Goal: Task Accomplishment & Management: Manage account settings

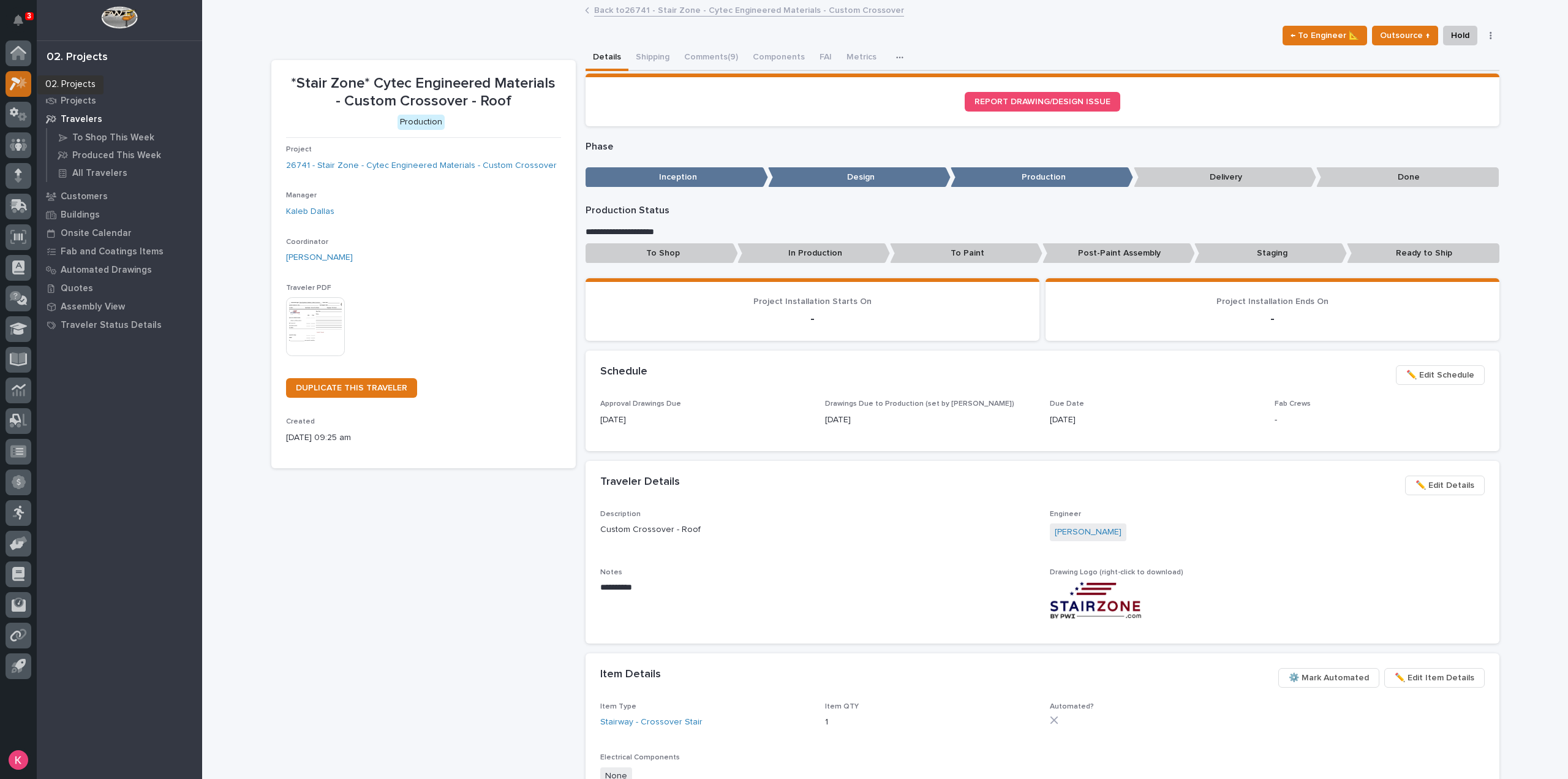
click at [24, 85] on icon at bounding box center [22, 82] width 11 height 13
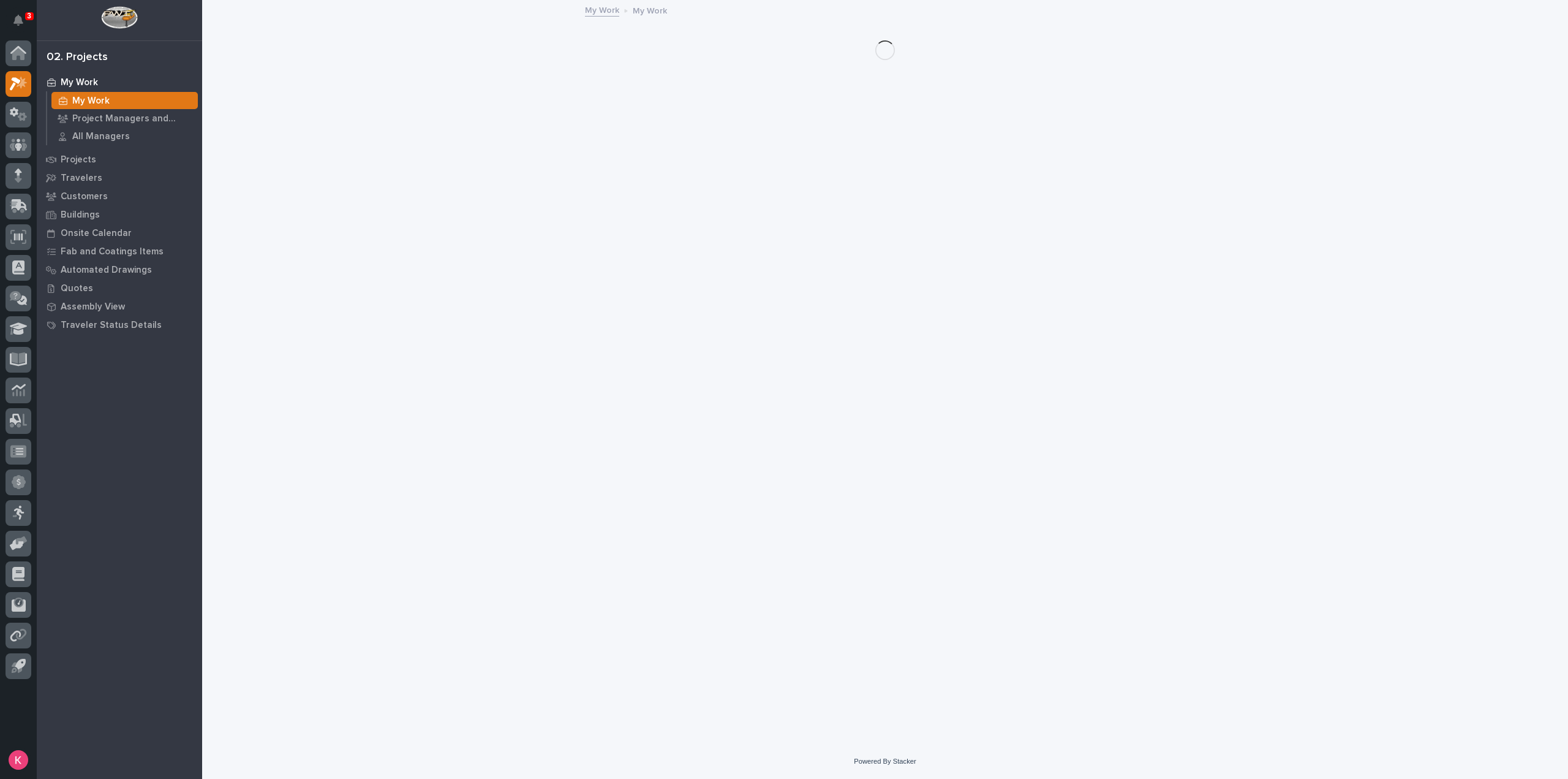
click at [21, 17] on icon "Notifications" at bounding box center [18, 20] width 10 height 11
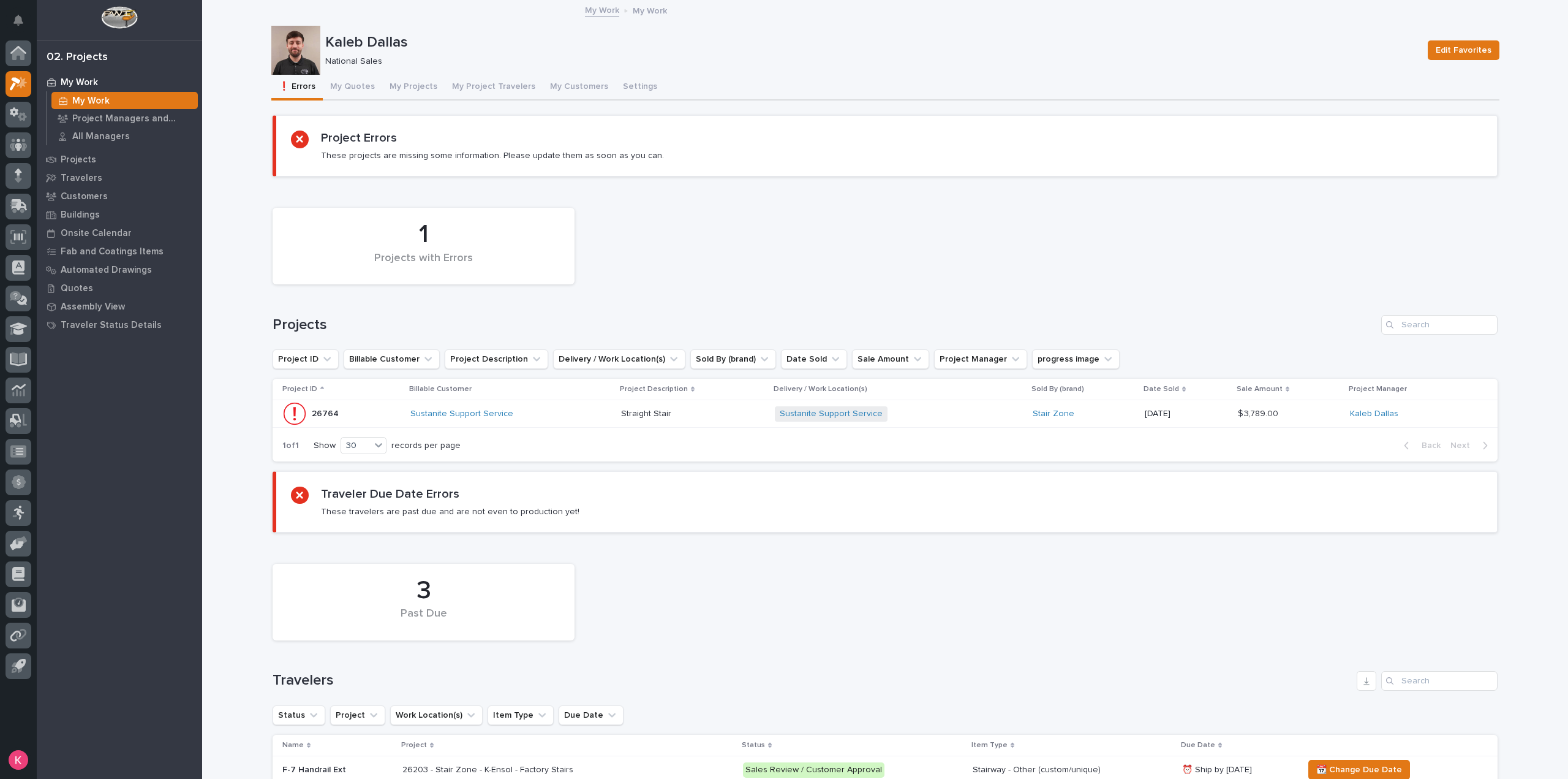
click at [710, 252] on div "1 Projects with Errors" at bounding box center [885, 246] width 1237 height 89
click at [539, 417] on div "Sustanite Support Service" at bounding box center [511, 414] width 201 height 11
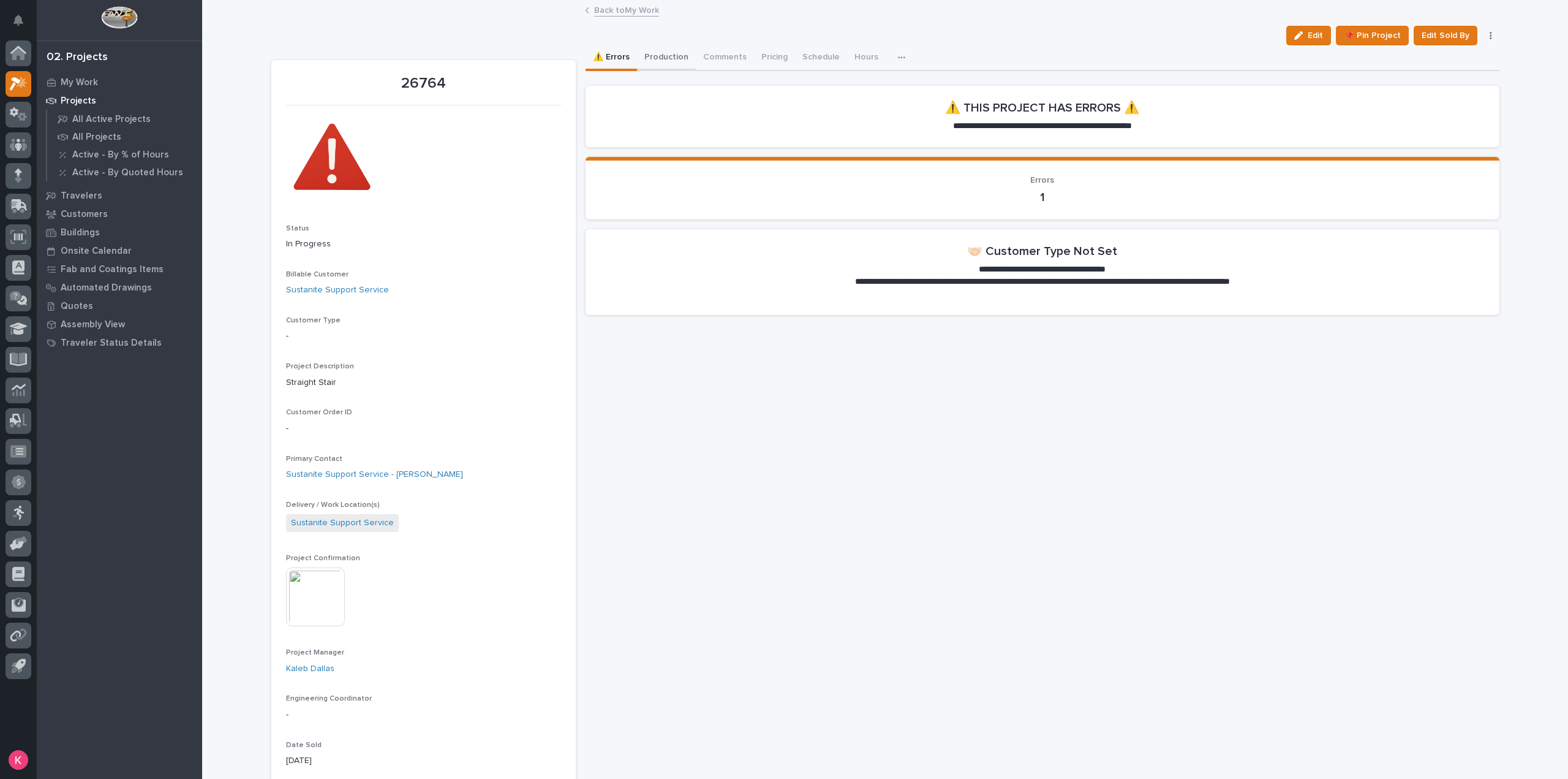
click at [658, 62] on button "Production" at bounding box center [666, 58] width 59 height 26
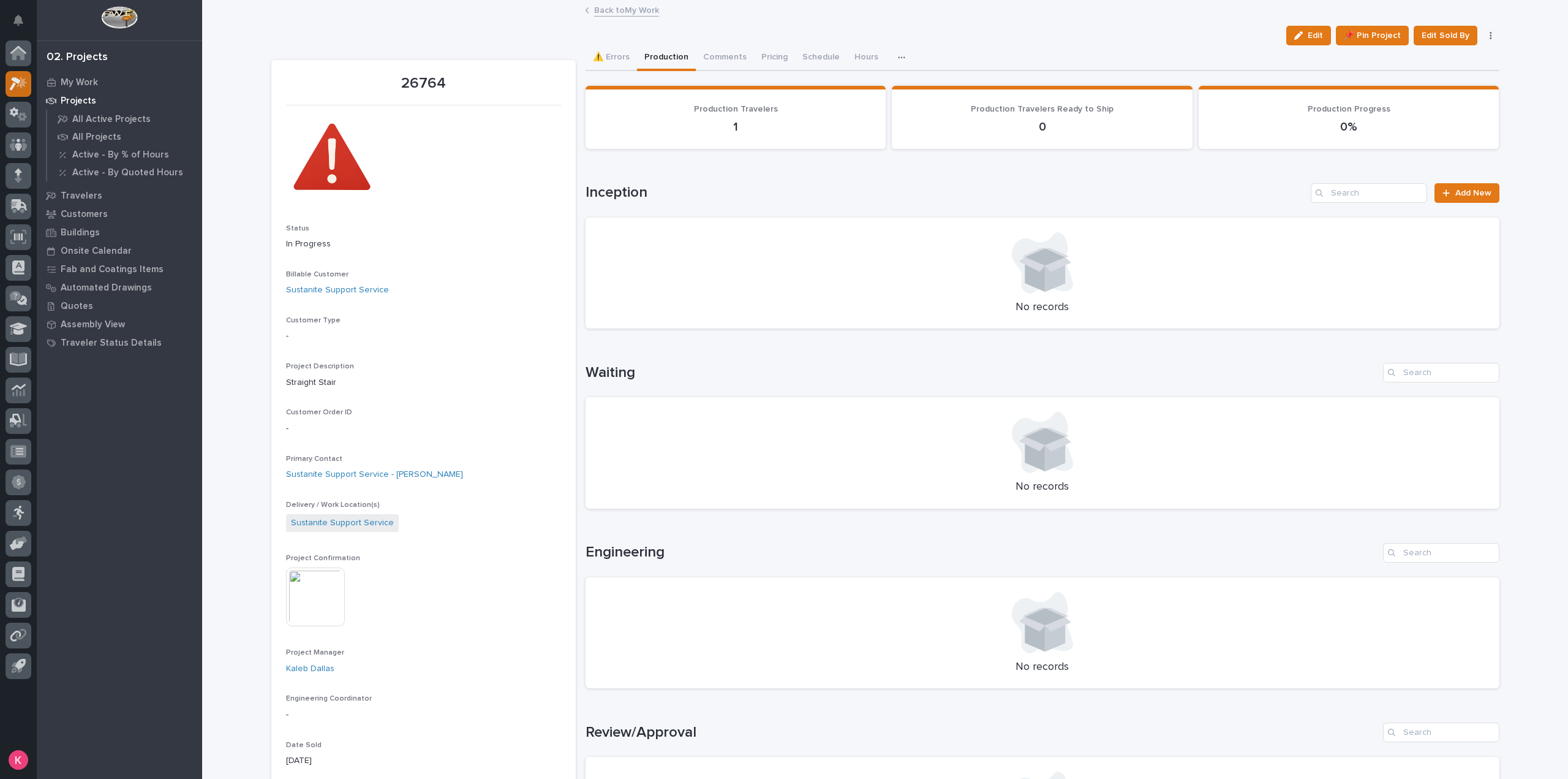
click at [30, 88] on div at bounding box center [18, 84] width 26 height 26
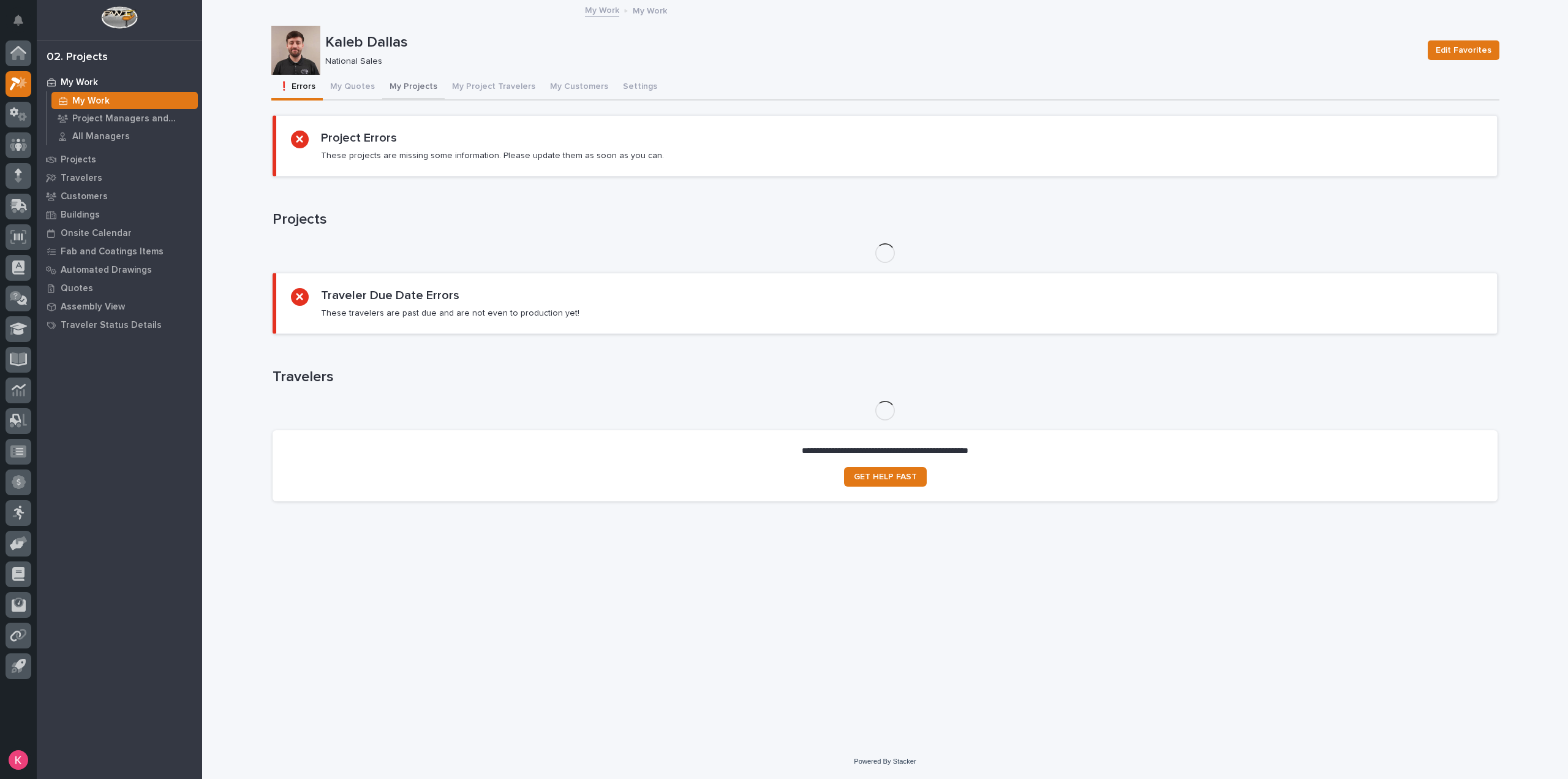
click at [399, 97] on button "My Projects" at bounding box center [413, 87] width 63 height 26
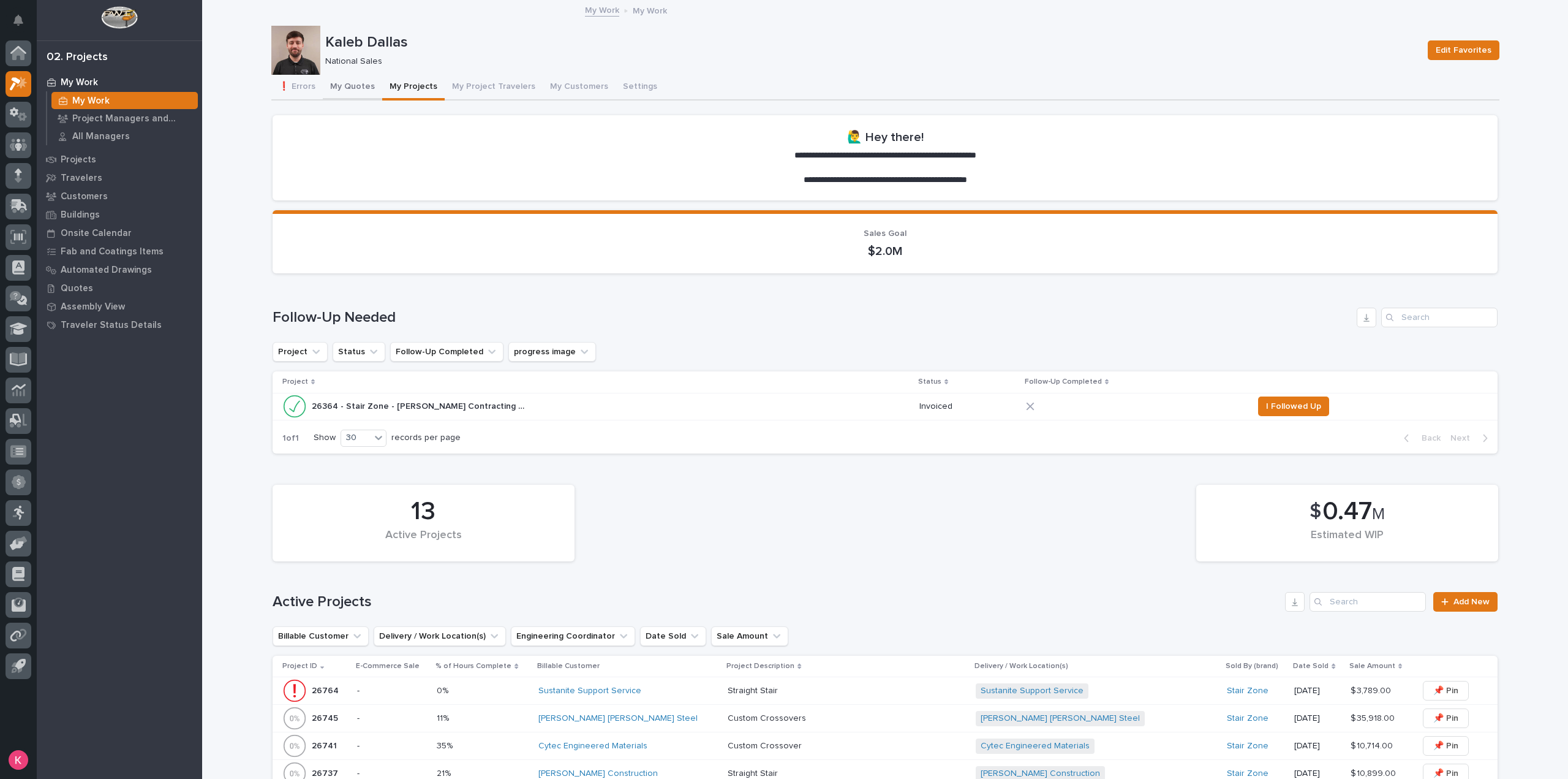
click at [349, 91] on button "My Quotes" at bounding box center [352, 87] width 59 height 26
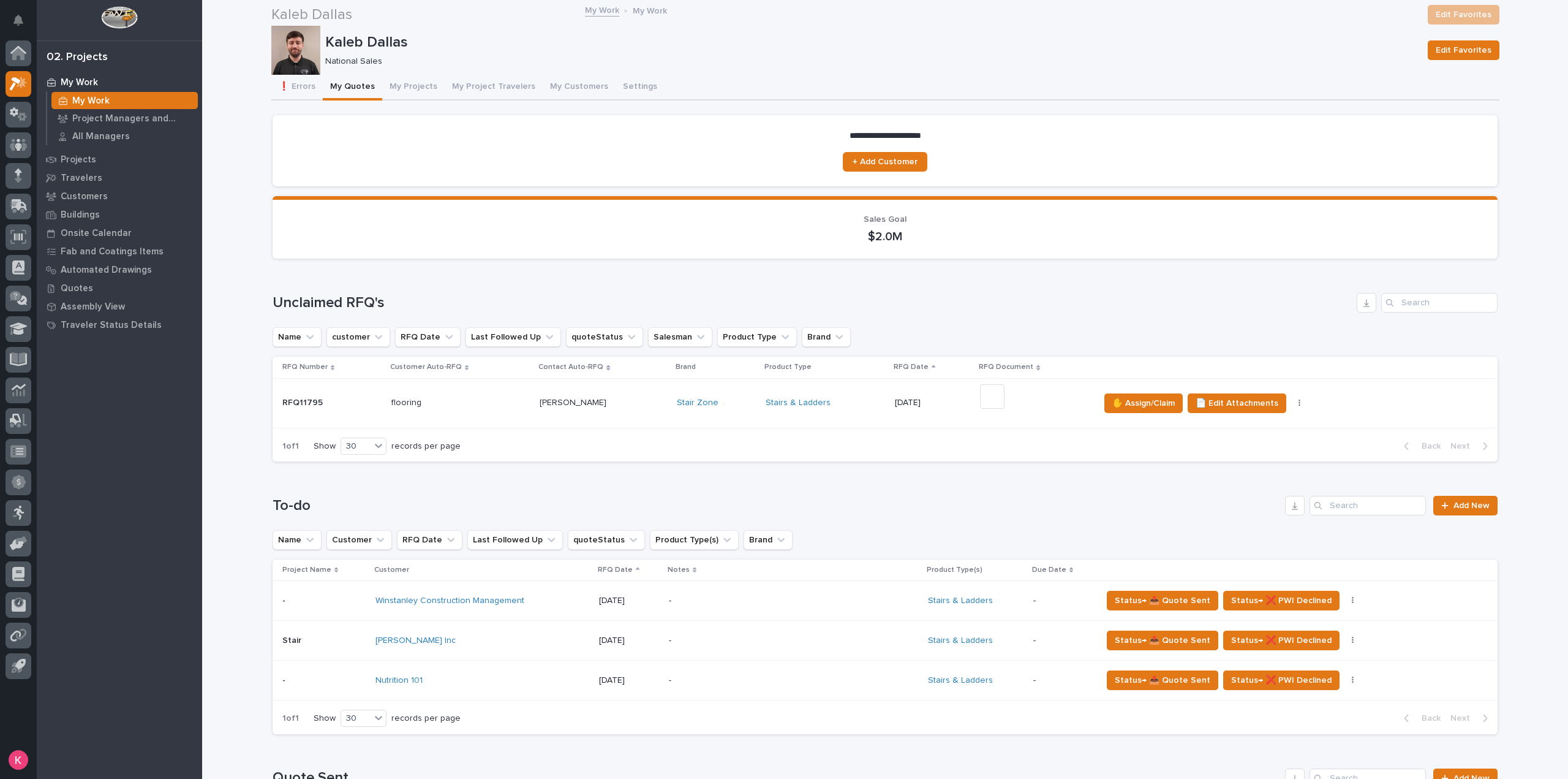
scroll to position [245, 0]
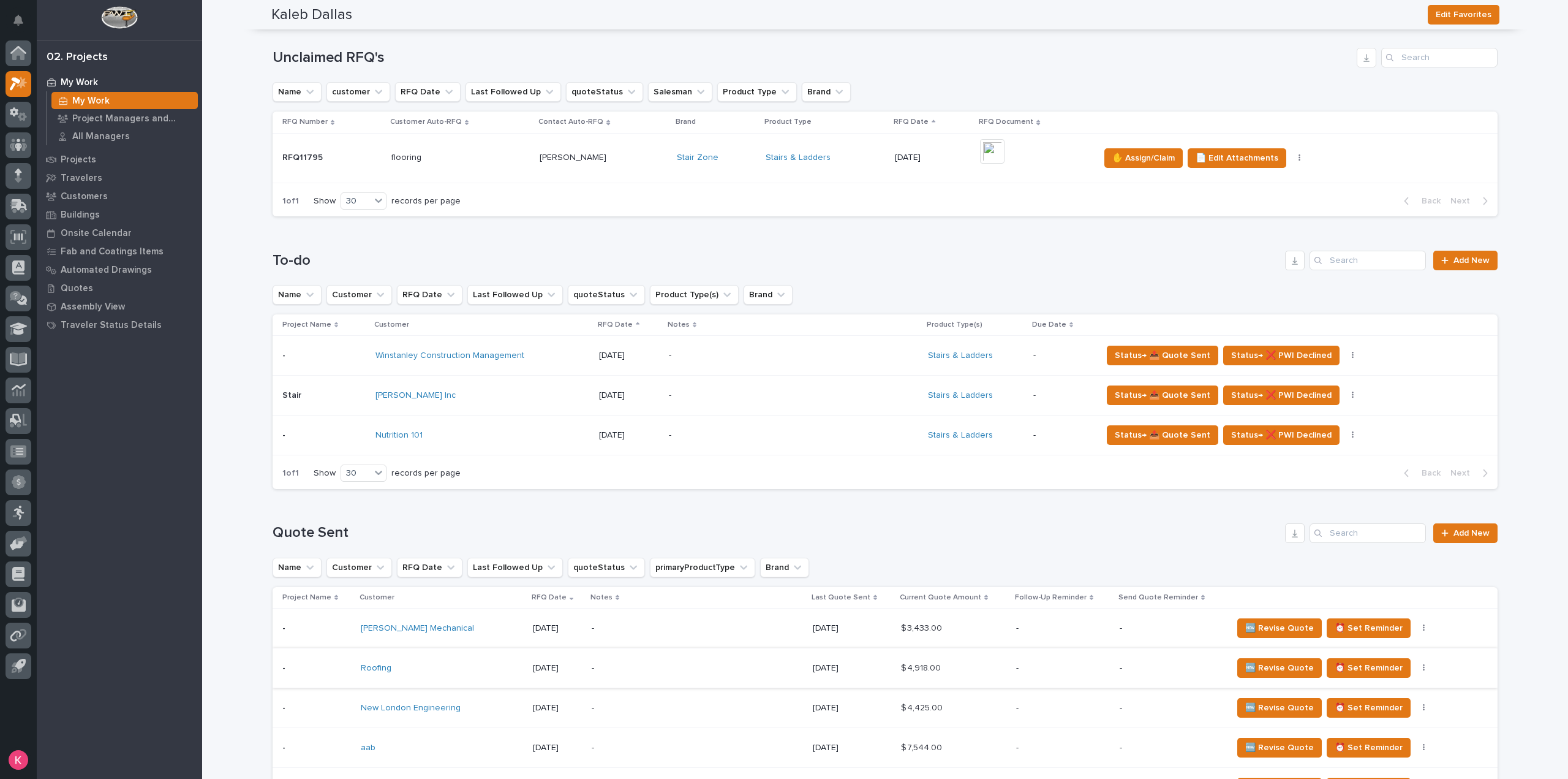
click at [756, 355] on p "-" at bounding box center [776, 356] width 214 height 11
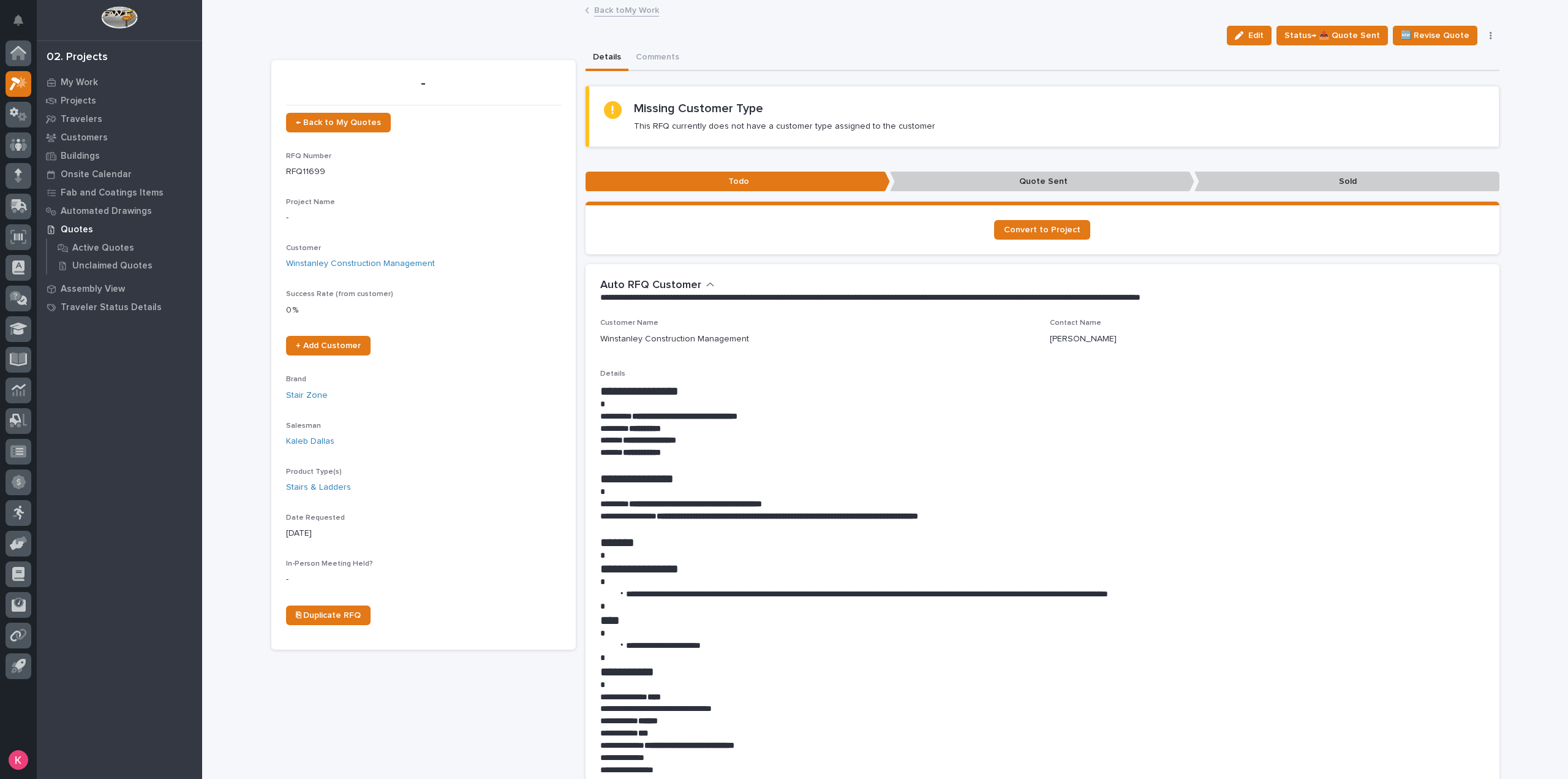
click at [617, 13] on link "Back to My Work" at bounding box center [627, 9] width 65 height 14
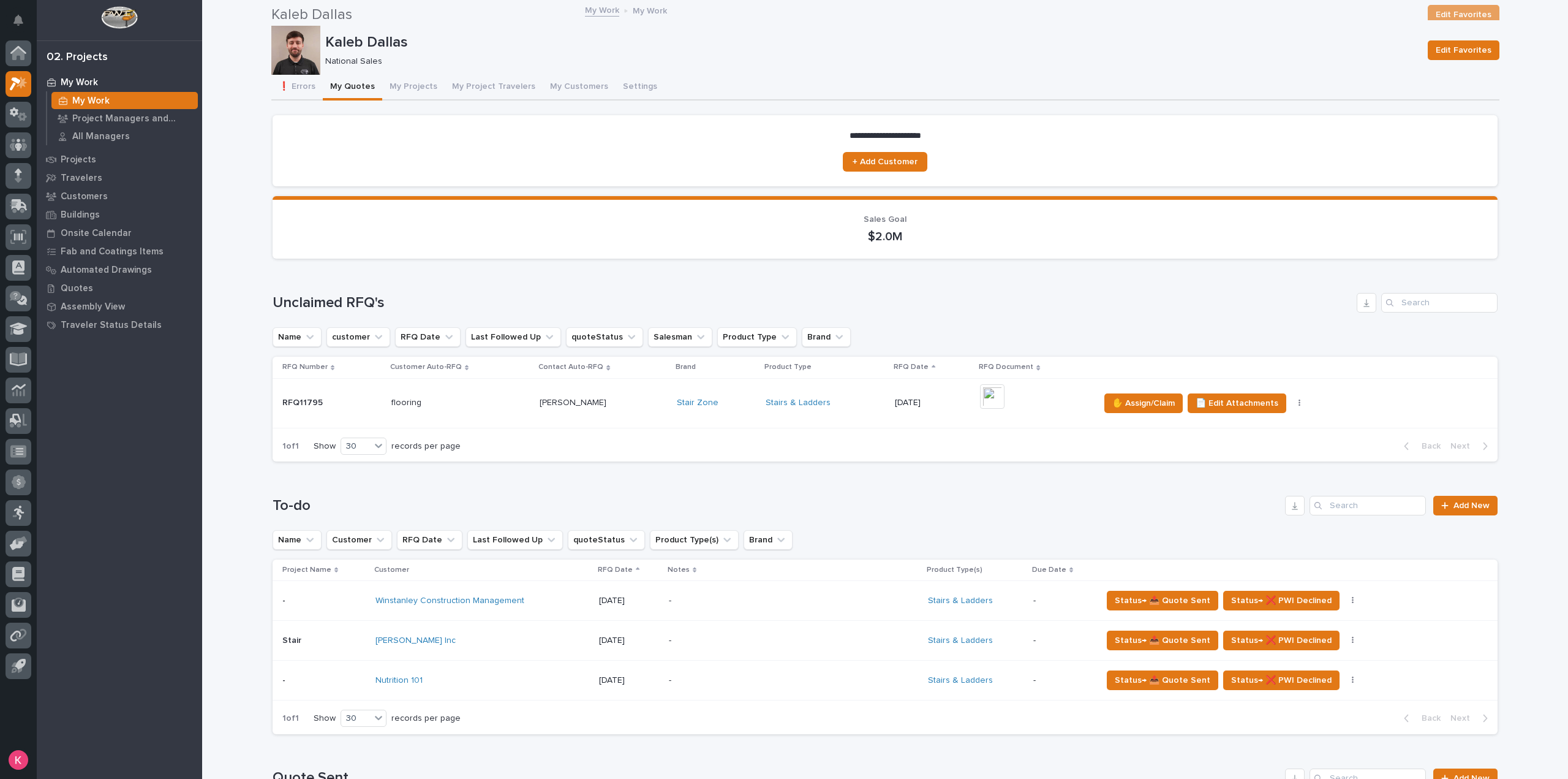
scroll to position [184, 0]
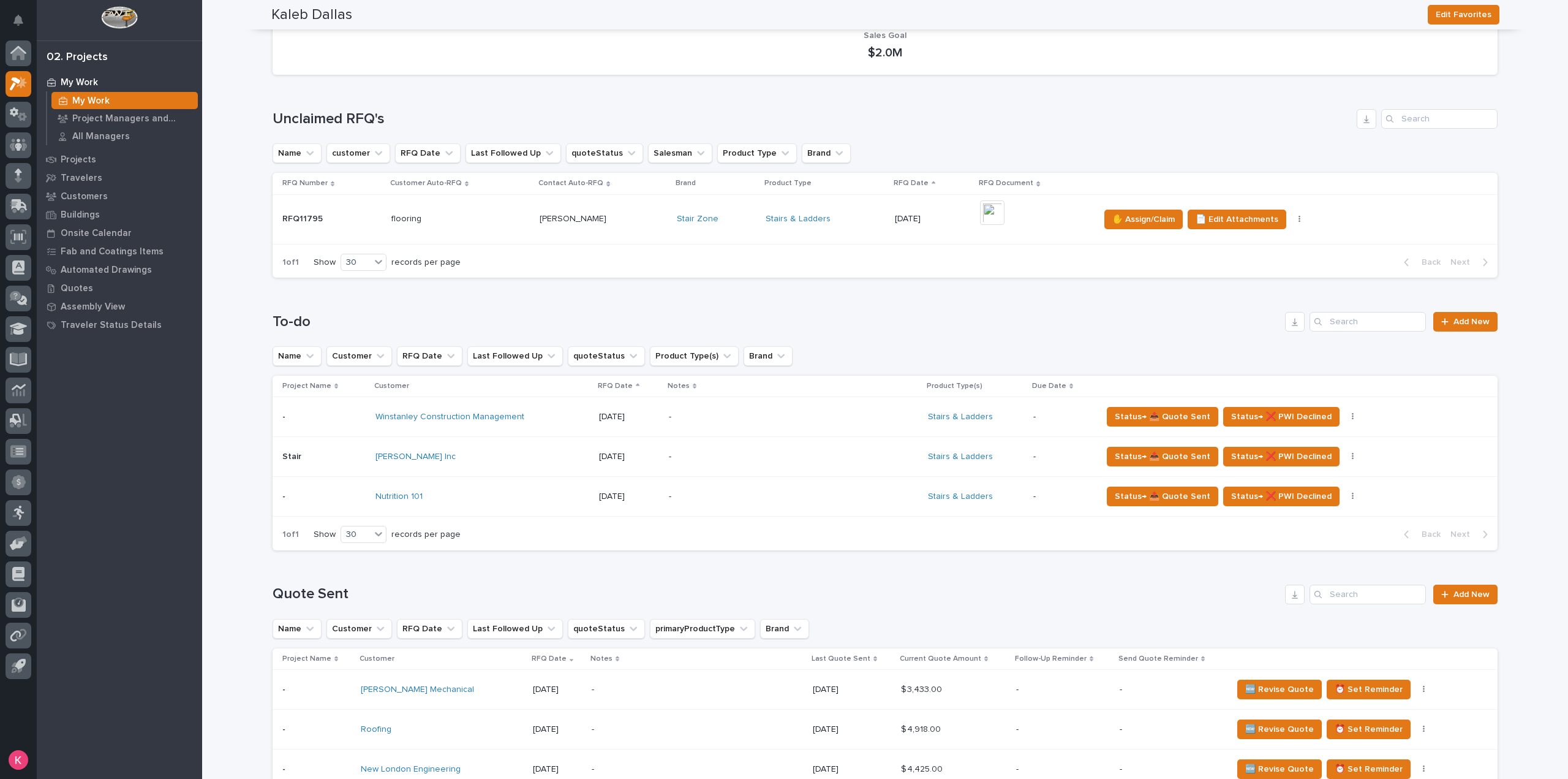
click at [668, 487] on td "-" at bounding box center [794, 497] width 259 height 40
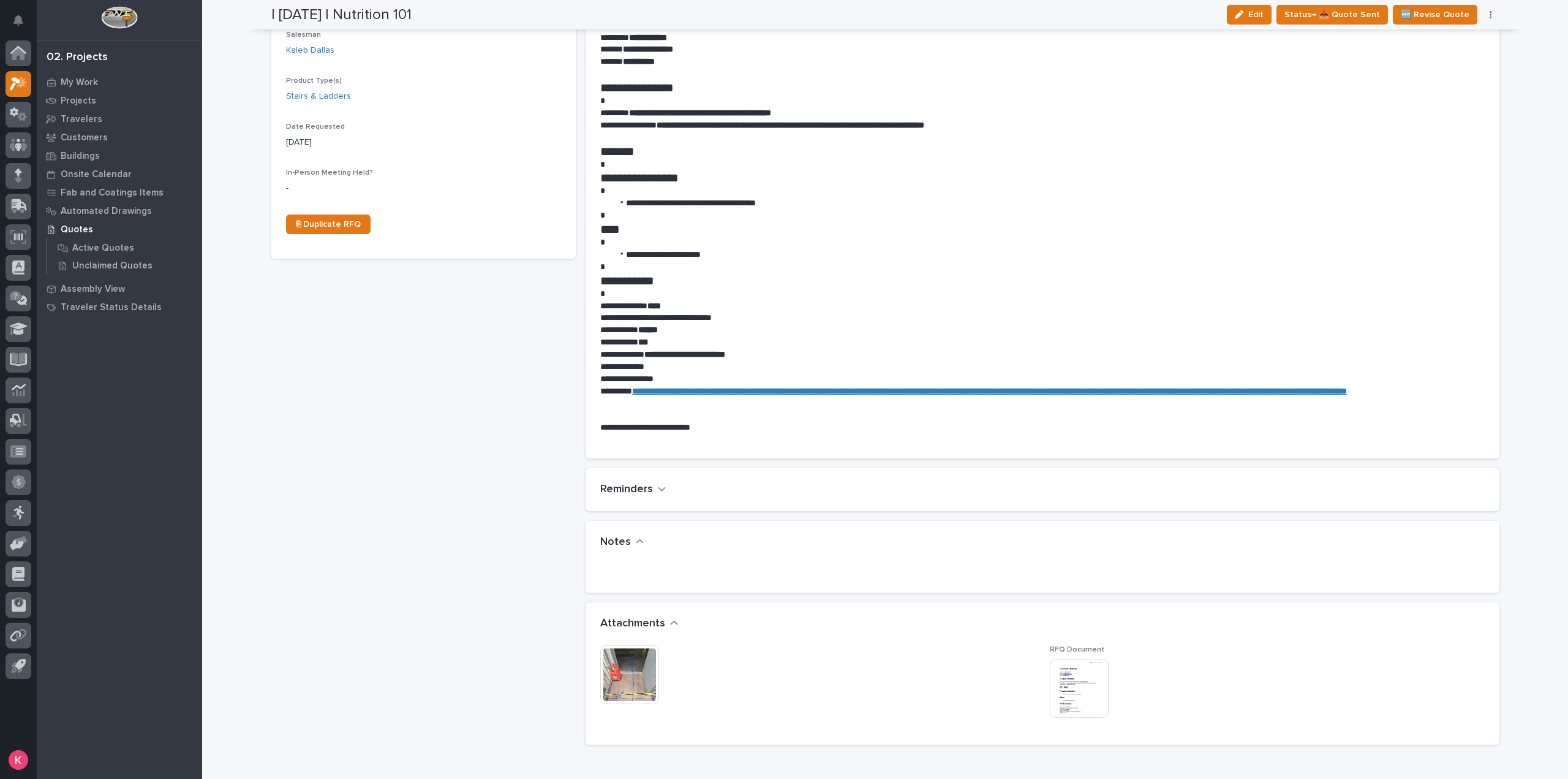
scroll to position [552, 0]
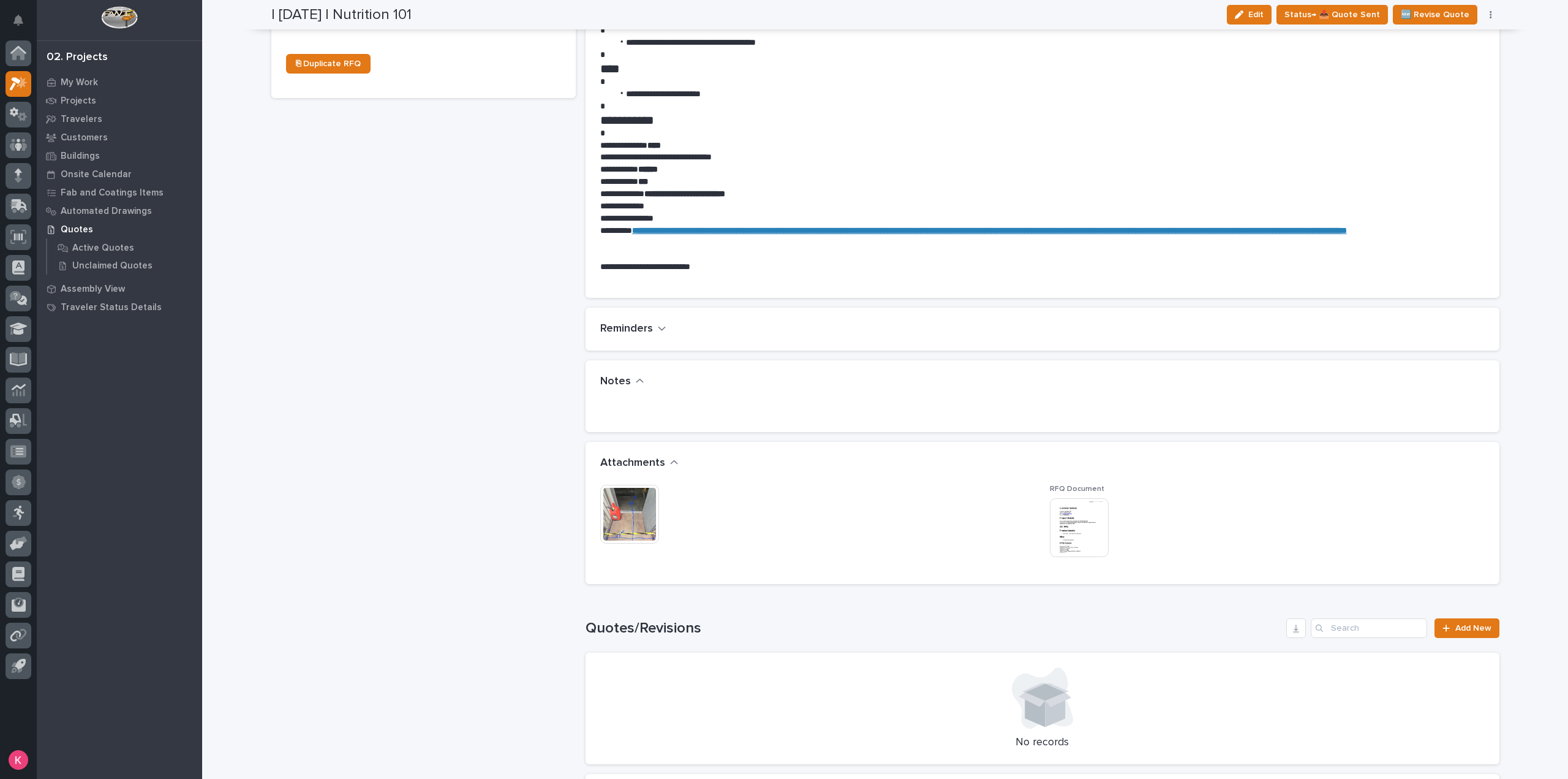
click at [621, 506] on img at bounding box center [629, 514] width 59 height 59
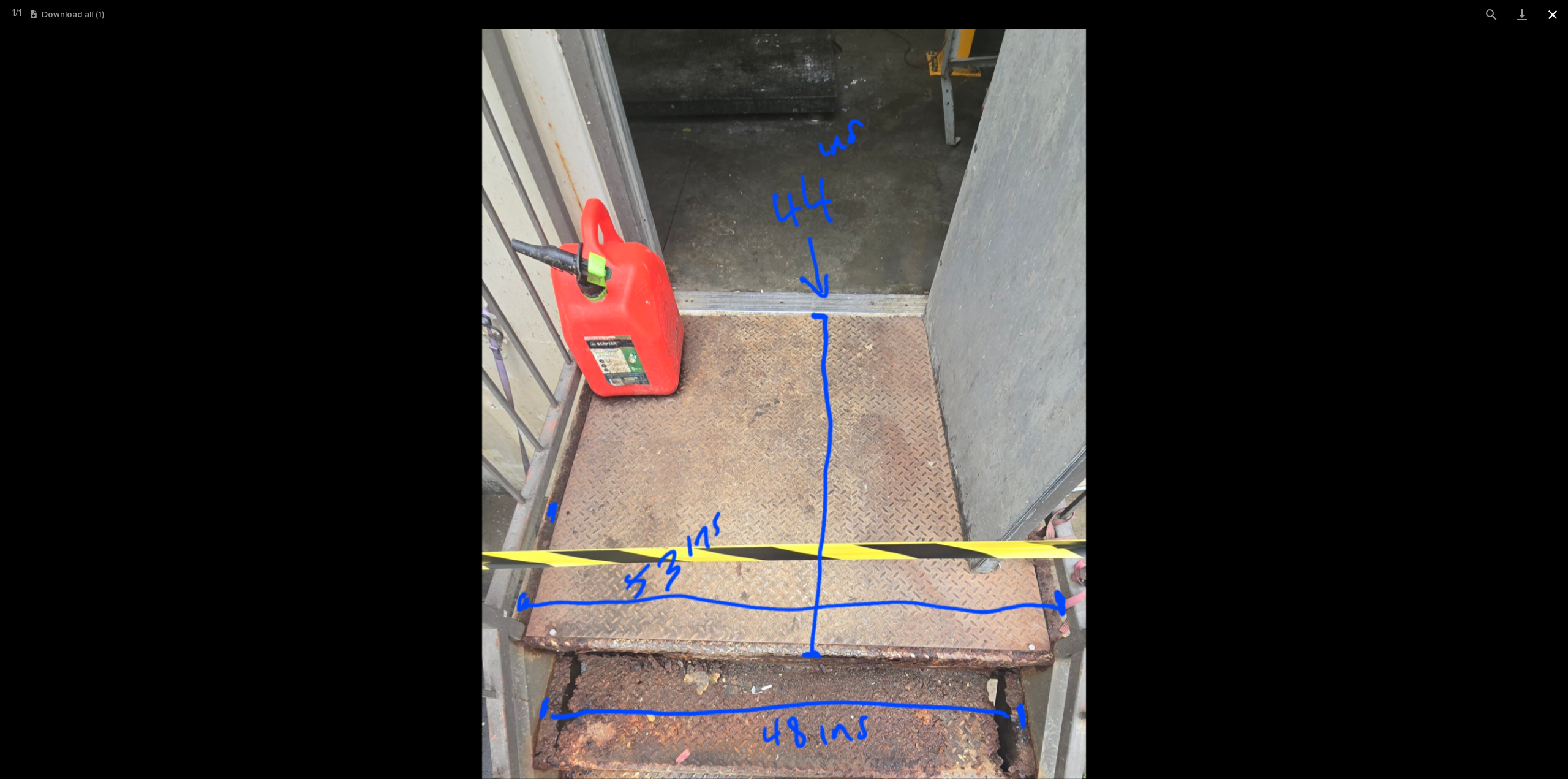
click at [1553, 13] on button "Close gallery" at bounding box center [1553, 15] width 30 height 29
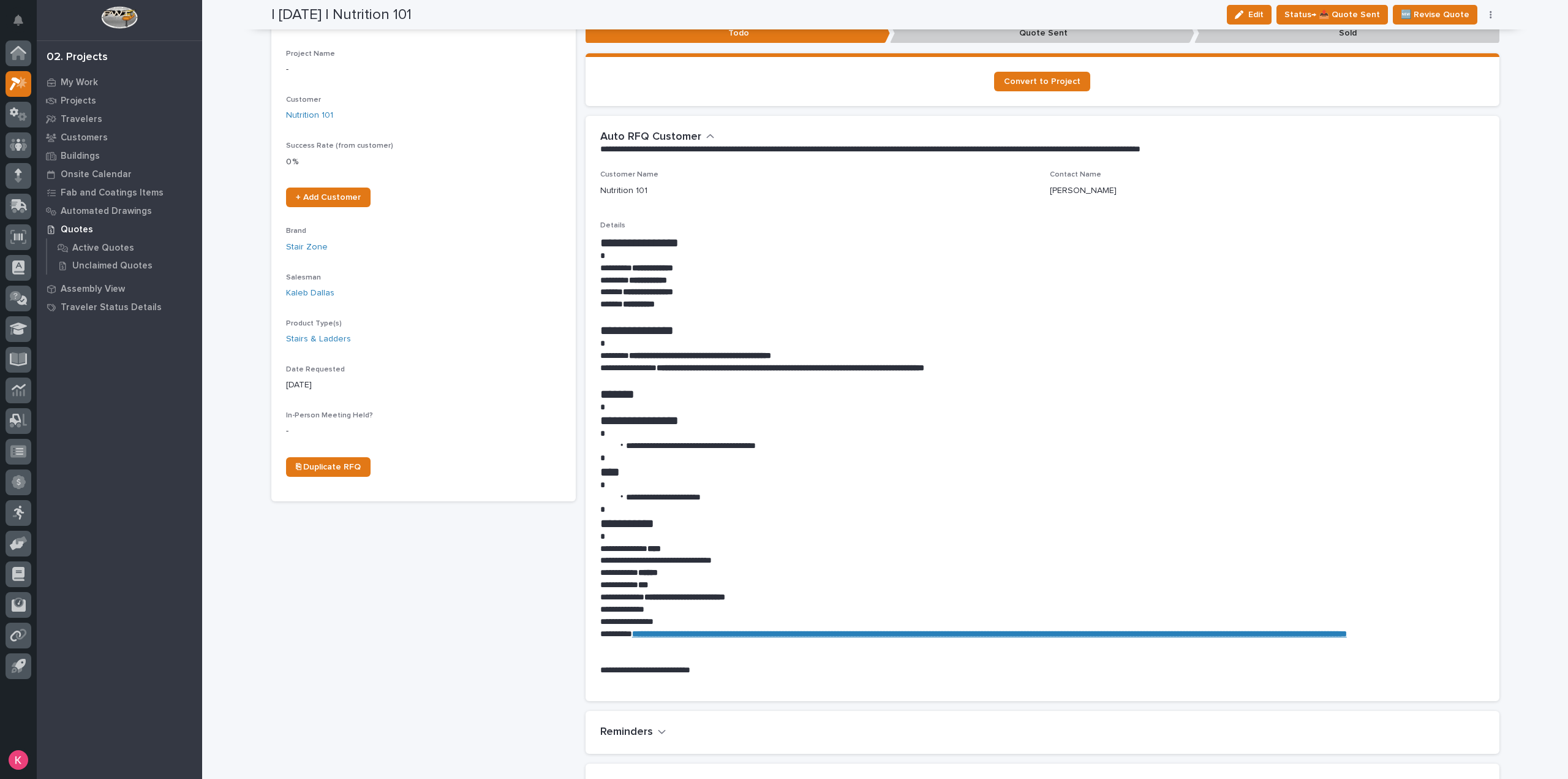
scroll to position [77, 0]
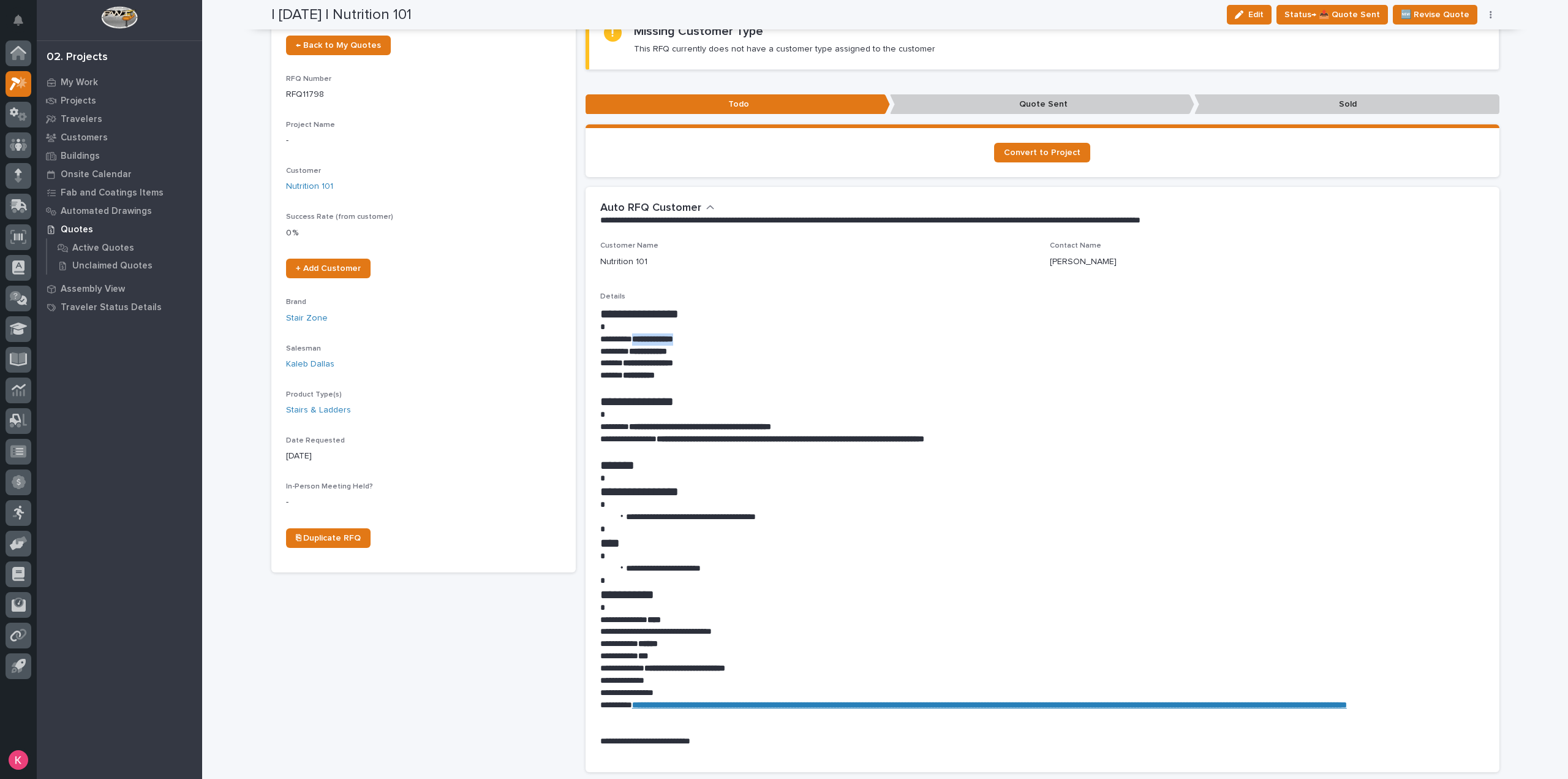
drag, startPoint x: 703, startPoint y: 340, endPoint x: 672, endPoint y: 347, distance: 31.8
click at [635, 340] on p "**********" at bounding box center [1042, 339] width 884 height 13
copy strong "**********"
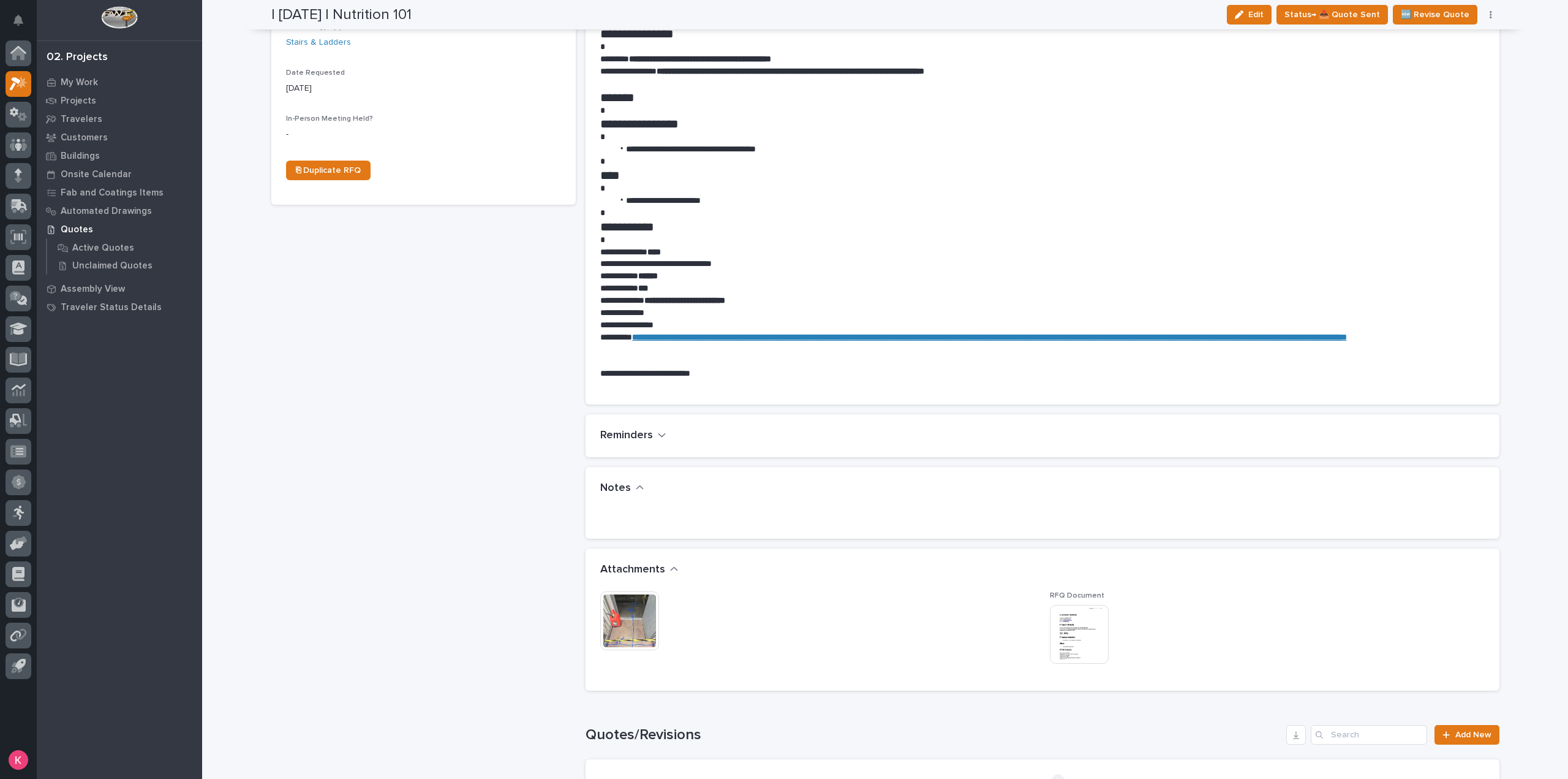
click at [629, 628] on img at bounding box center [629, 620] width 59 height 59
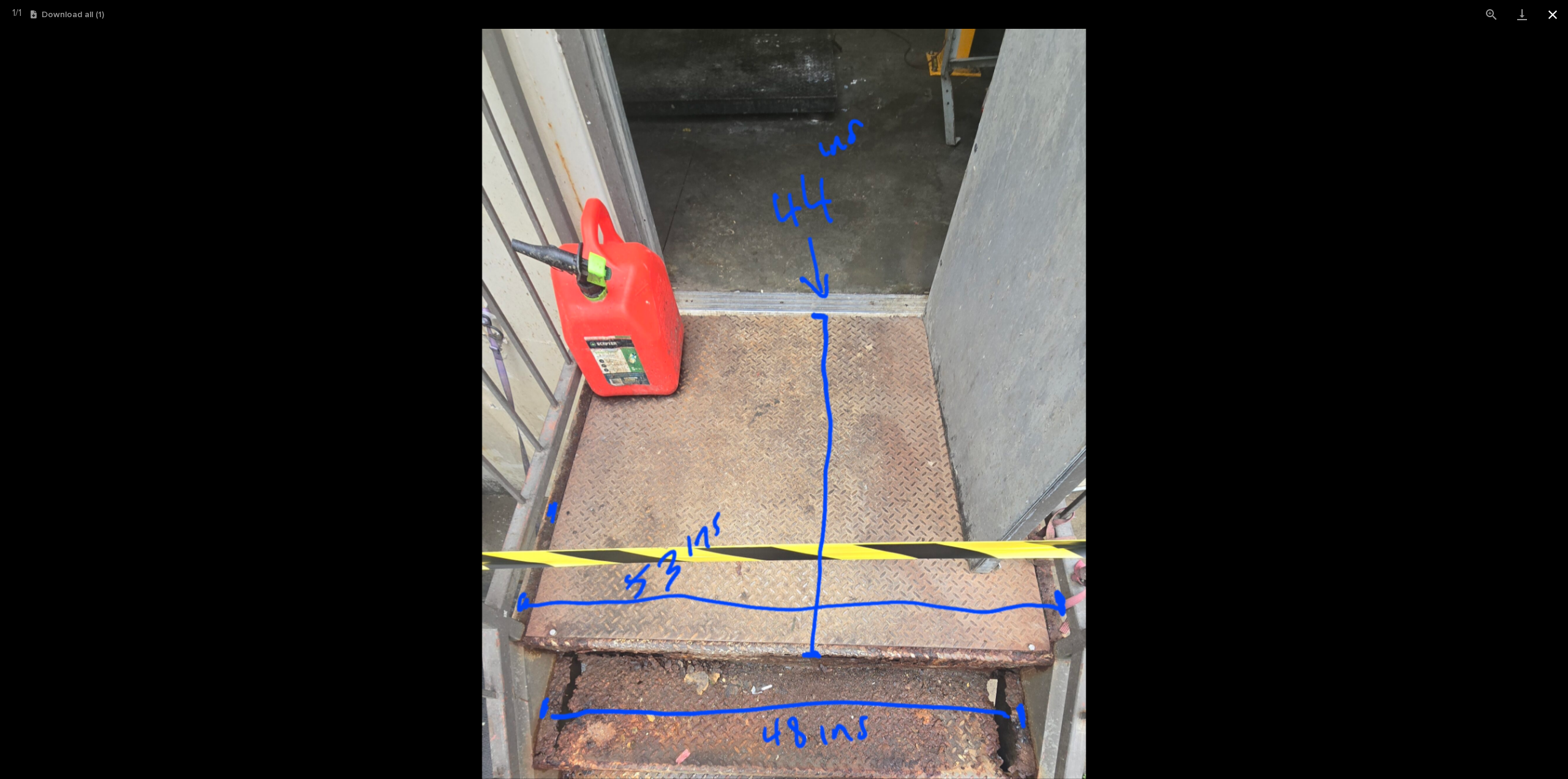
click at [1549, 15] on button "Close gallery" at bounding box center [1553, 15] width 30 height 29
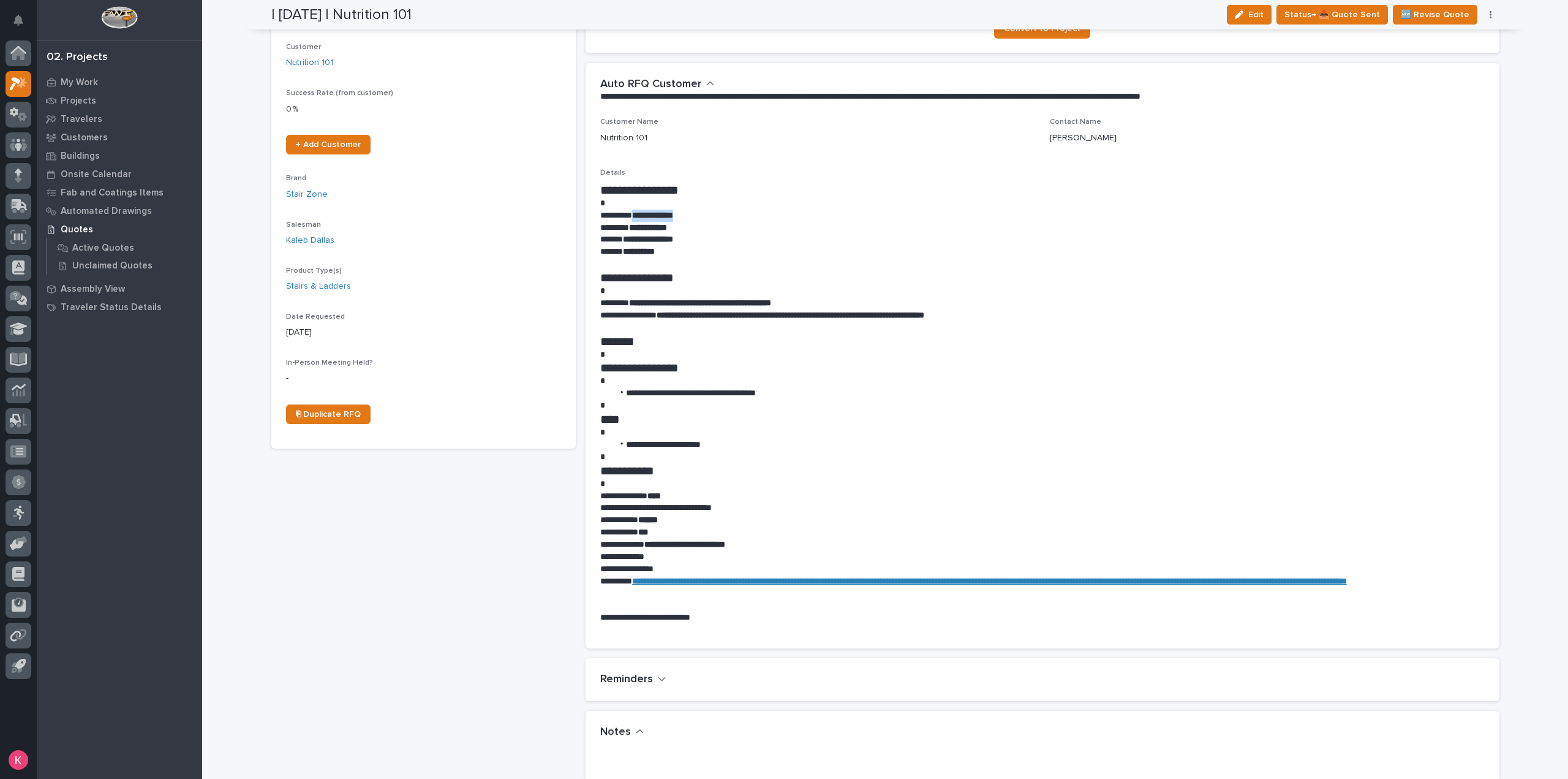
scroll to position [200, 0]
drag, startPoint x: 703, startPoint y: 304, endPoint x: 801, endPoint y: 305, distance: 98.0
click at [771, 305] on strong "**********" at bounding box center [700, 304] width 142 height 9
copy strong "**********"
click at [22, 87] on icon at bounding box center [19, 83] width 18 height 14
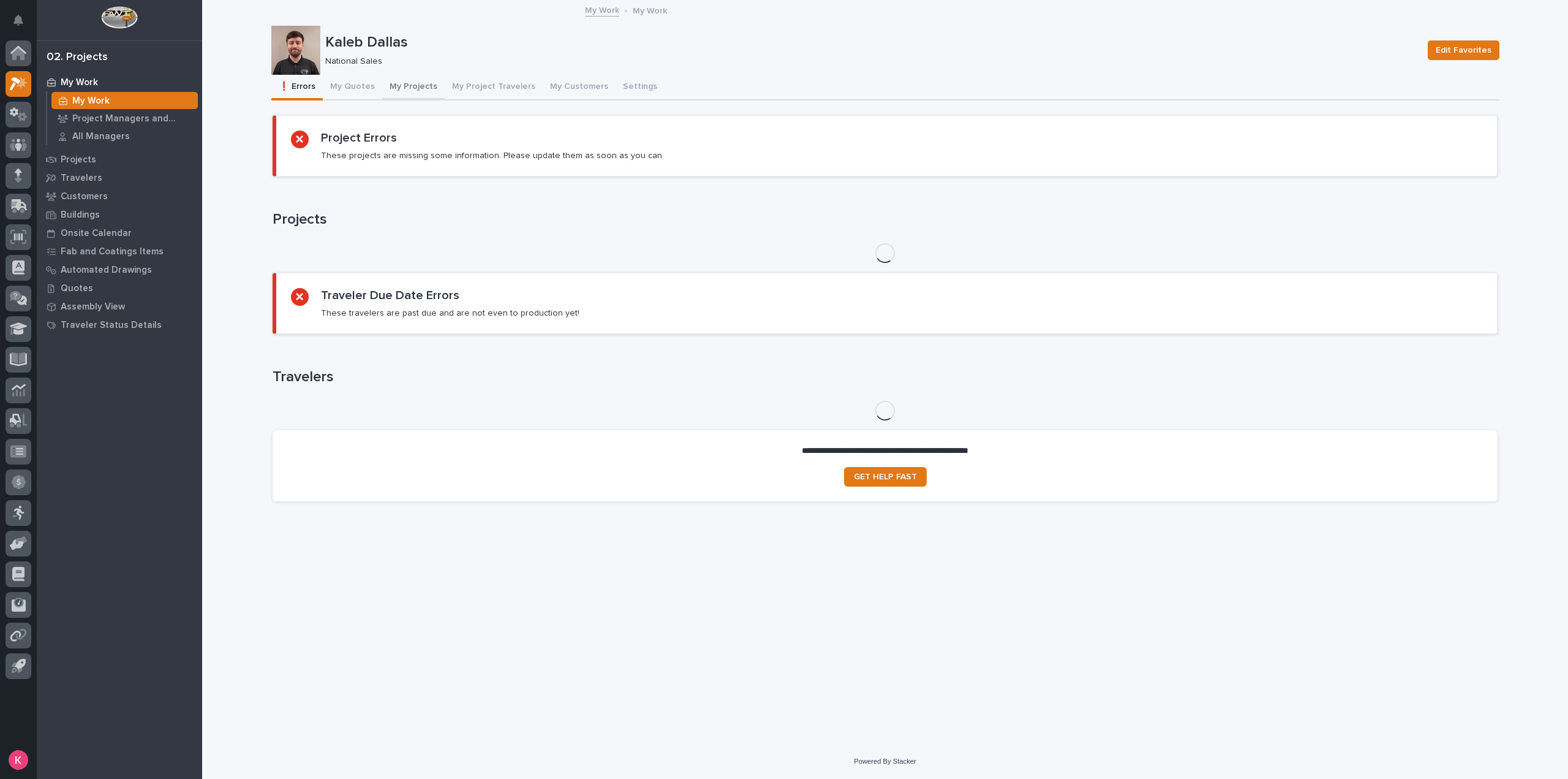
click at [400, 90] on button "My Projects" at bounding box center [413, 87] width 63 height 26
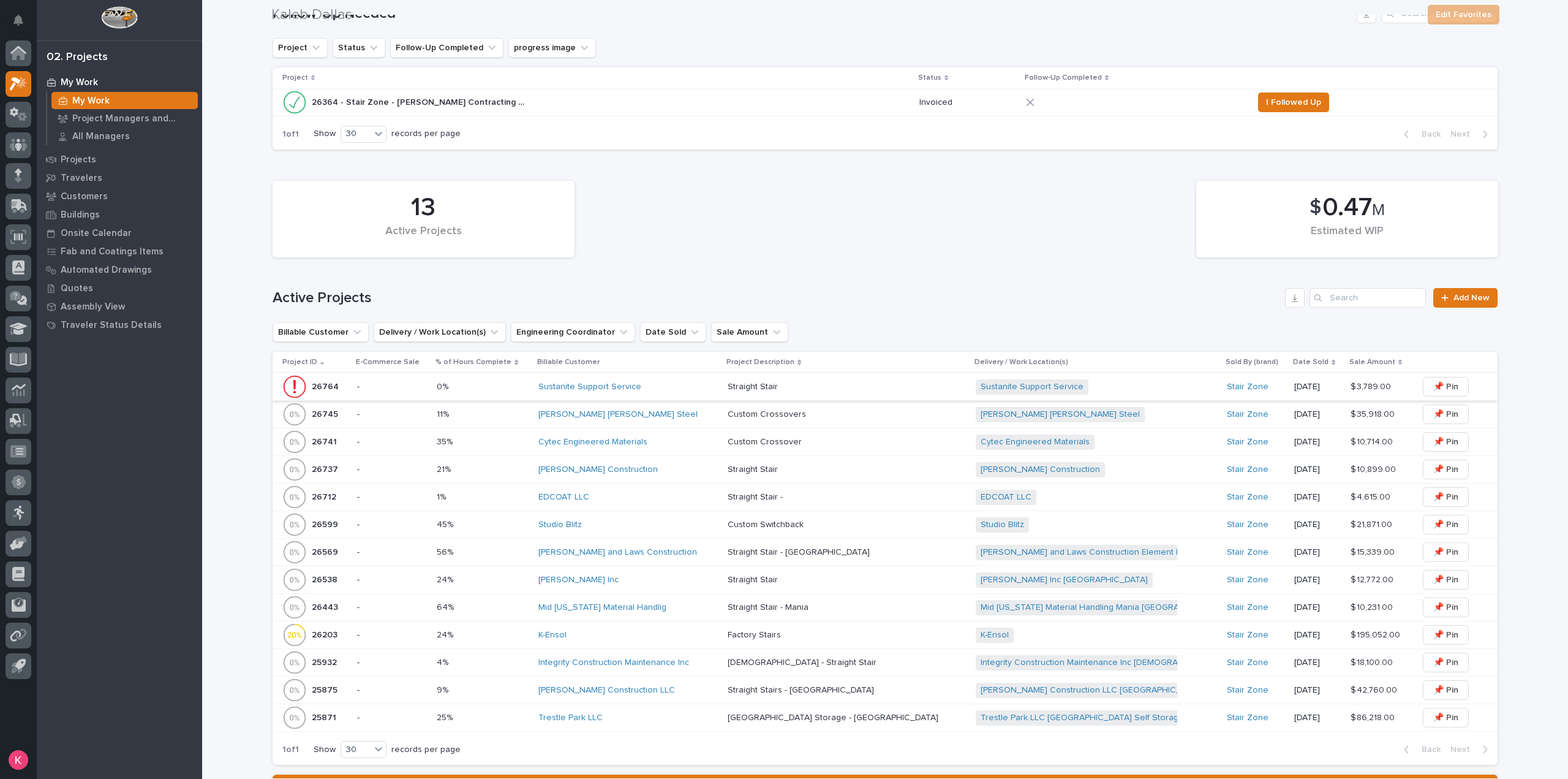
scroll to position [306, 0]
click at [676, 419] on div "Drake Williams Steel" at bounding box center [629, 412] width 180 height 20
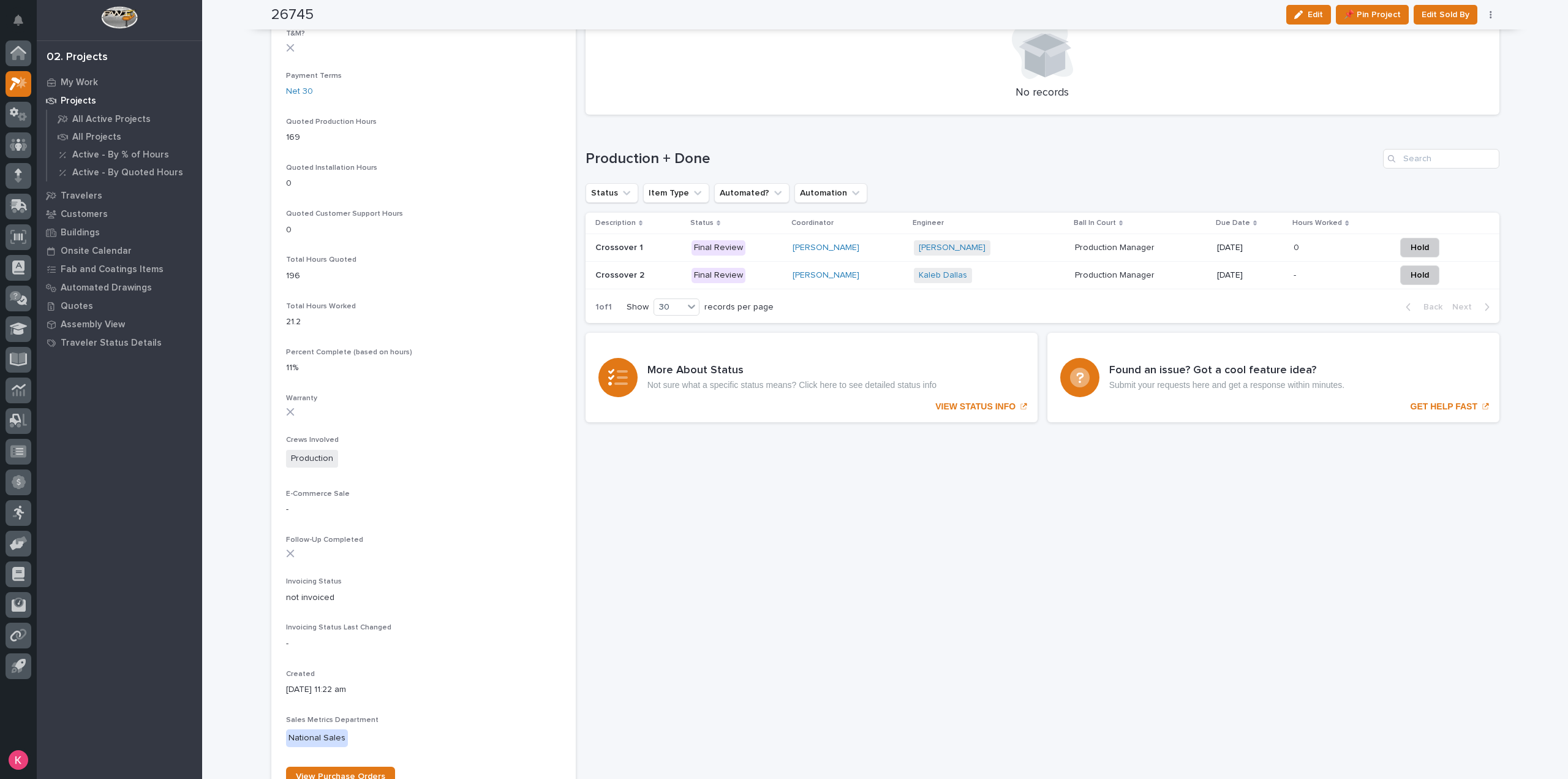
scroll to position [757, 0]
click at [1000, 156] on h1 "Production + Done" at bounding box center [982, 156] width 793 height 18
click at [1000, 157] on h1 "Production + Done" at bounding box center [982, 156] width 793 height 18
click at [1022, 425] on div "Loading... Saving… More About Status Not sure what a specific status means? Cli…" at bounding box center [1042, 380] width 914 height 99
click at [1023, 425] on div "Loading... Saving… More About Status Not sure what a specific status means? Cli…" at bounding box center [1042, 380] width 914 height 99
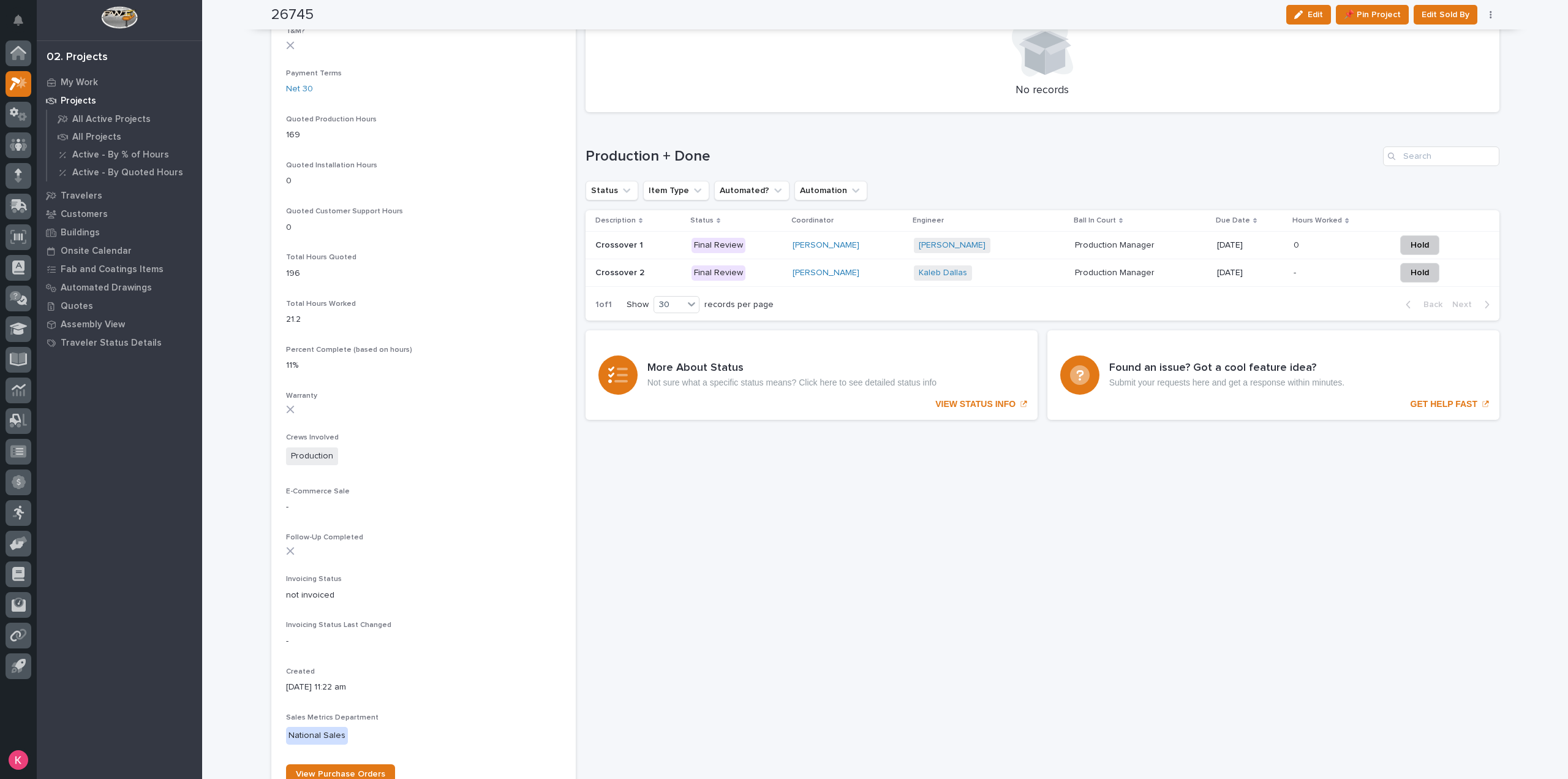
drag, startPoint x: 329, startPoint y: 405, endPoint x: 323, endPoint y: 397, distance: 10.0
click at [329, 404] on div "Warranty" at bounding box center [424, 407] width 275 height 32
drag, startPoint x: 912, startPoint y: 614, endPoint x: 922, endPoint y: 610, distance: 10.8
click at [913, 612] on div "Sorry, there was an error saving your record. Please try again. Please fill out…" at bounding box center [1042, 48] width 914 height 1519
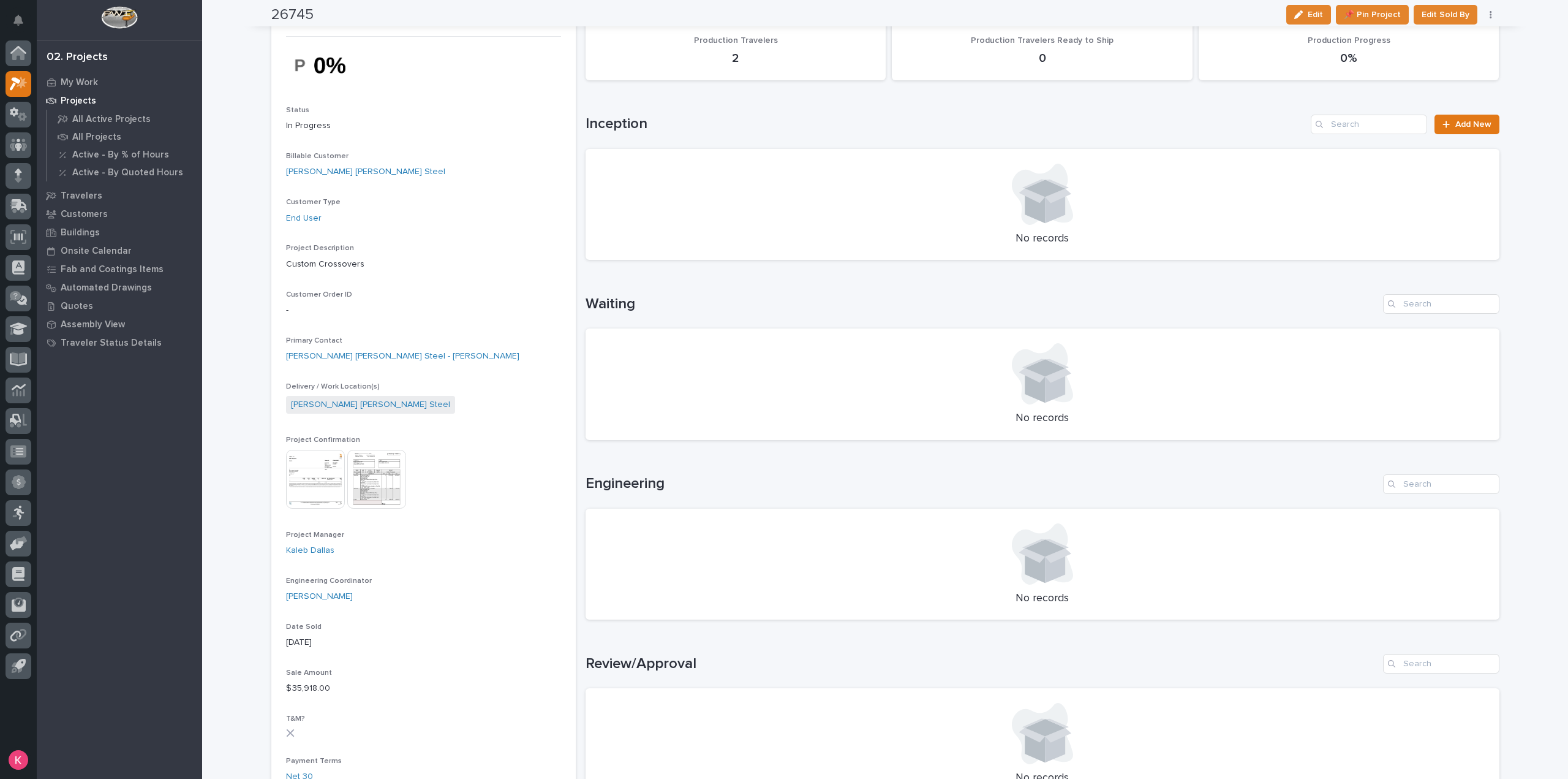
scroll to position [0, 0]
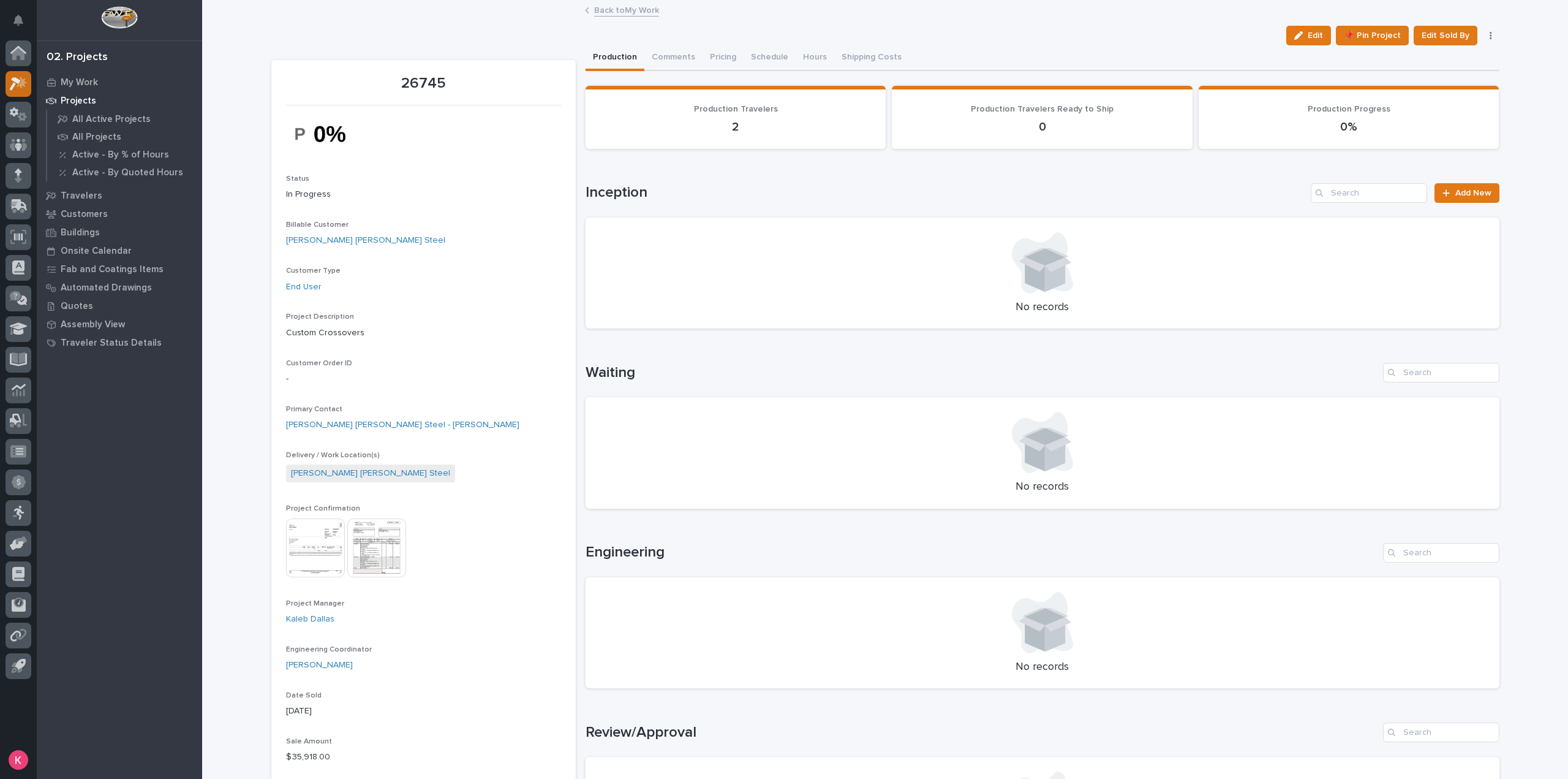
click at [22, 79] on icon at bounding box center [19, 83] width 18 height 14
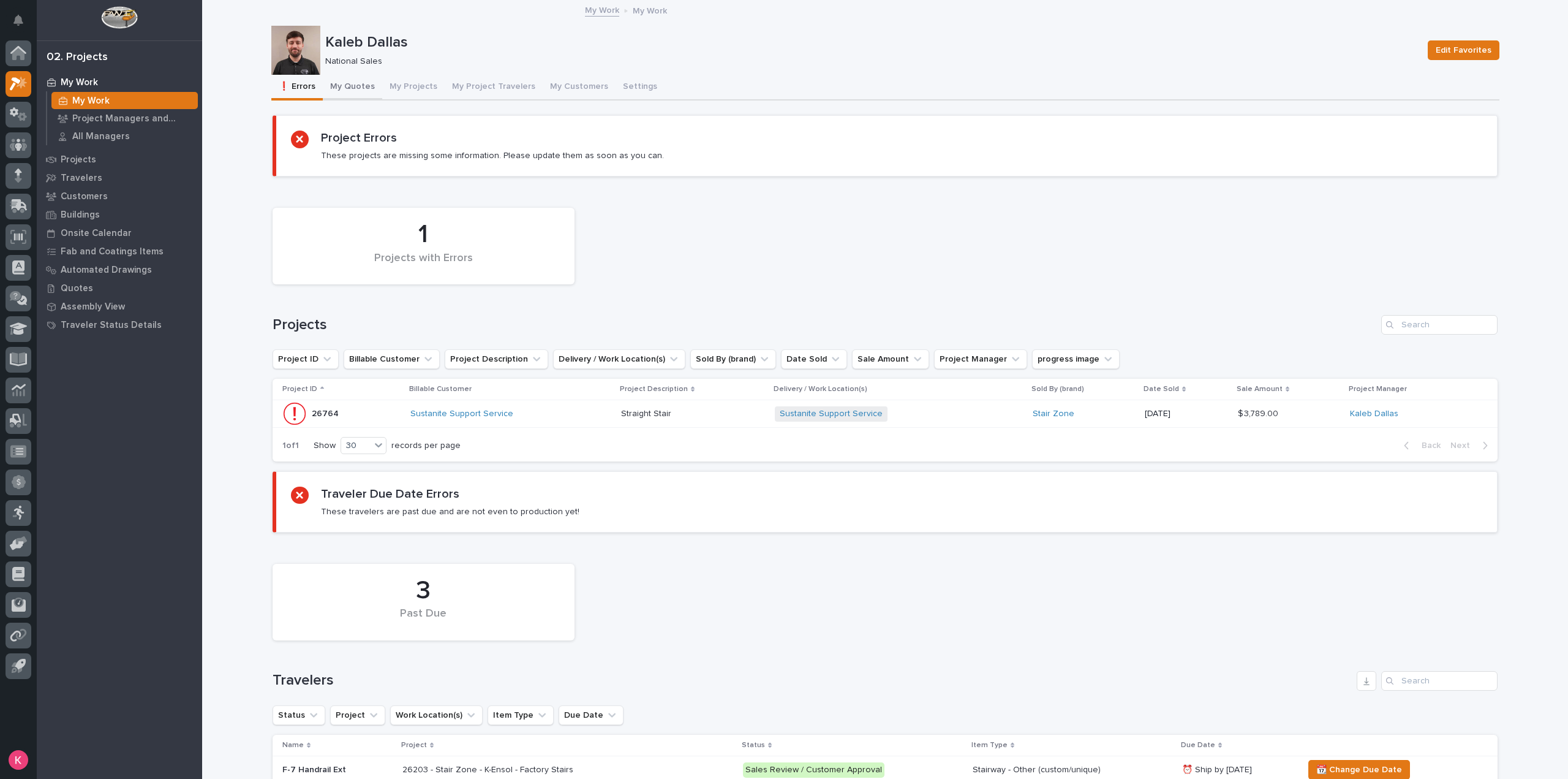
click at [355, 89] on button "My Quotes" at bounding box center [352, 87] width 59 height 26
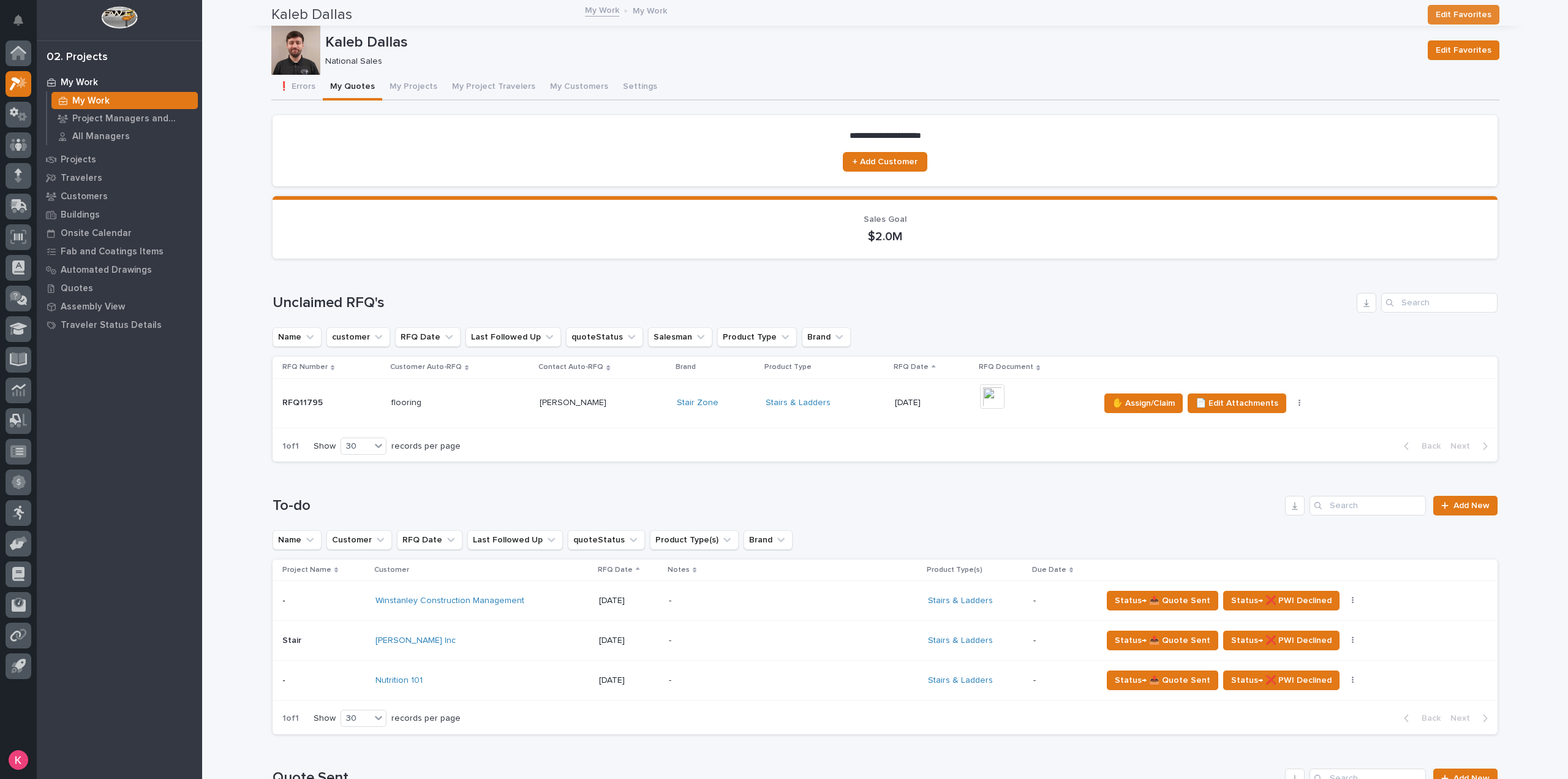
scroll to position [220, 0]
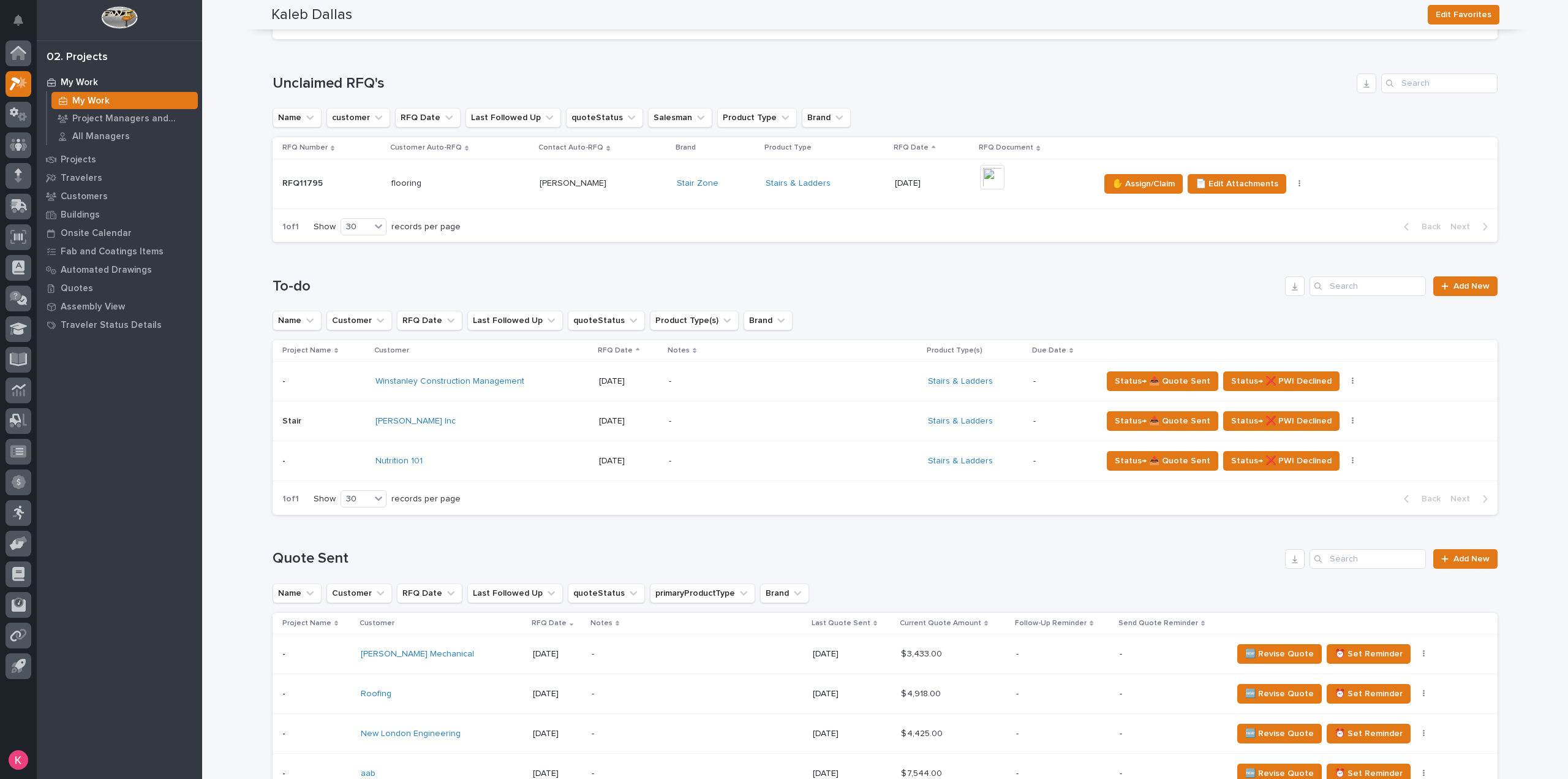
click at [737, 456] on p "-" at bounding box center [776, 461] width 214 height 11
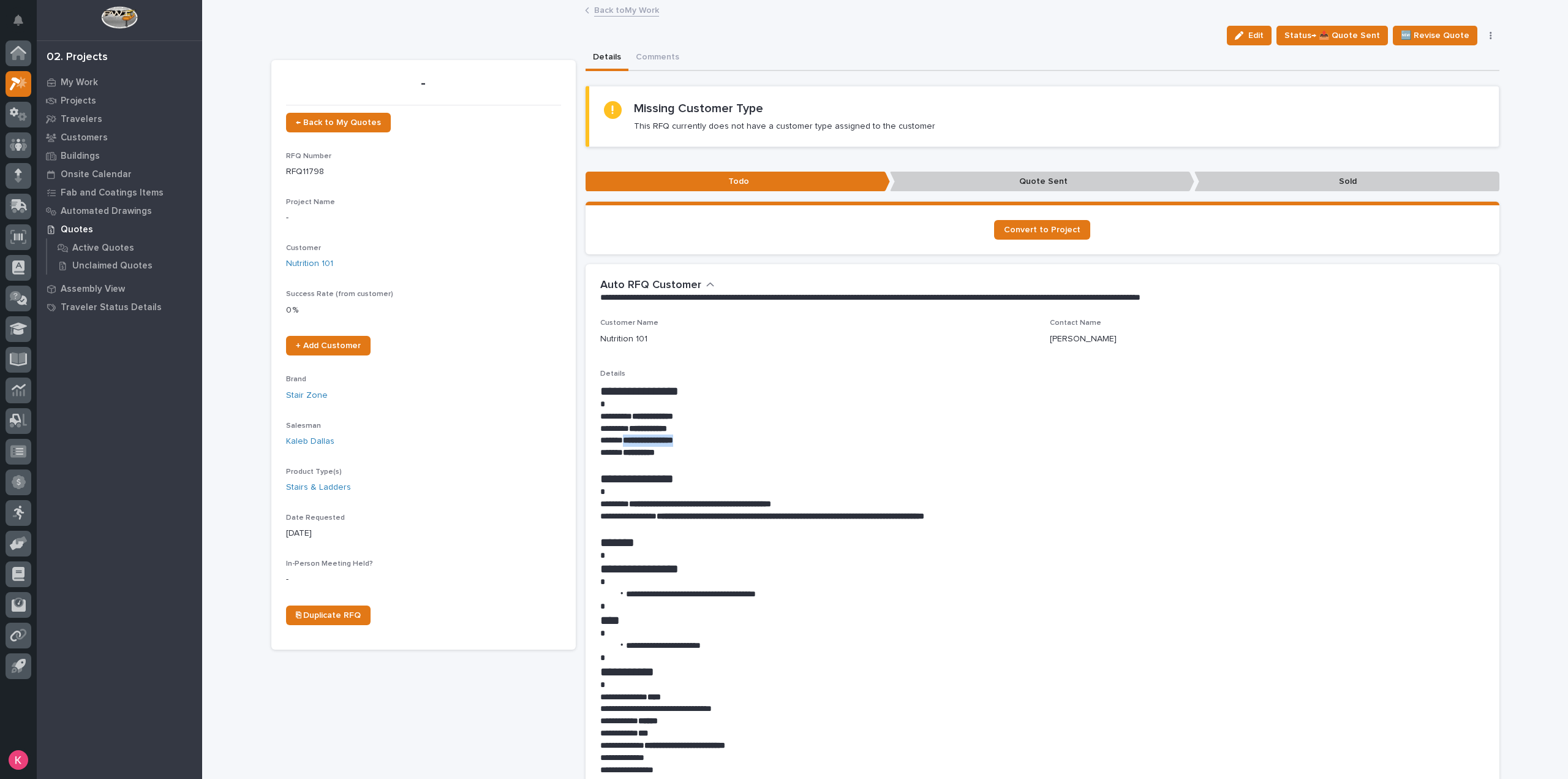
drag, startPoint x: 686, startPoint y: 440, endPoint x: 620, endPoint y: 434, distance: 66.3
click at [620, 434] on p "**********" at bounding box center [1042, 440] width 884 height 13
copy strong "**********"
click at [1210, 562] on h1 "**********" at bounding box center [1042, 569] width 884 height 15
click at [1340, 35] on span "Status→ 📤 Quote Sent" at bounding box center [1332, 36] width 96 height 15
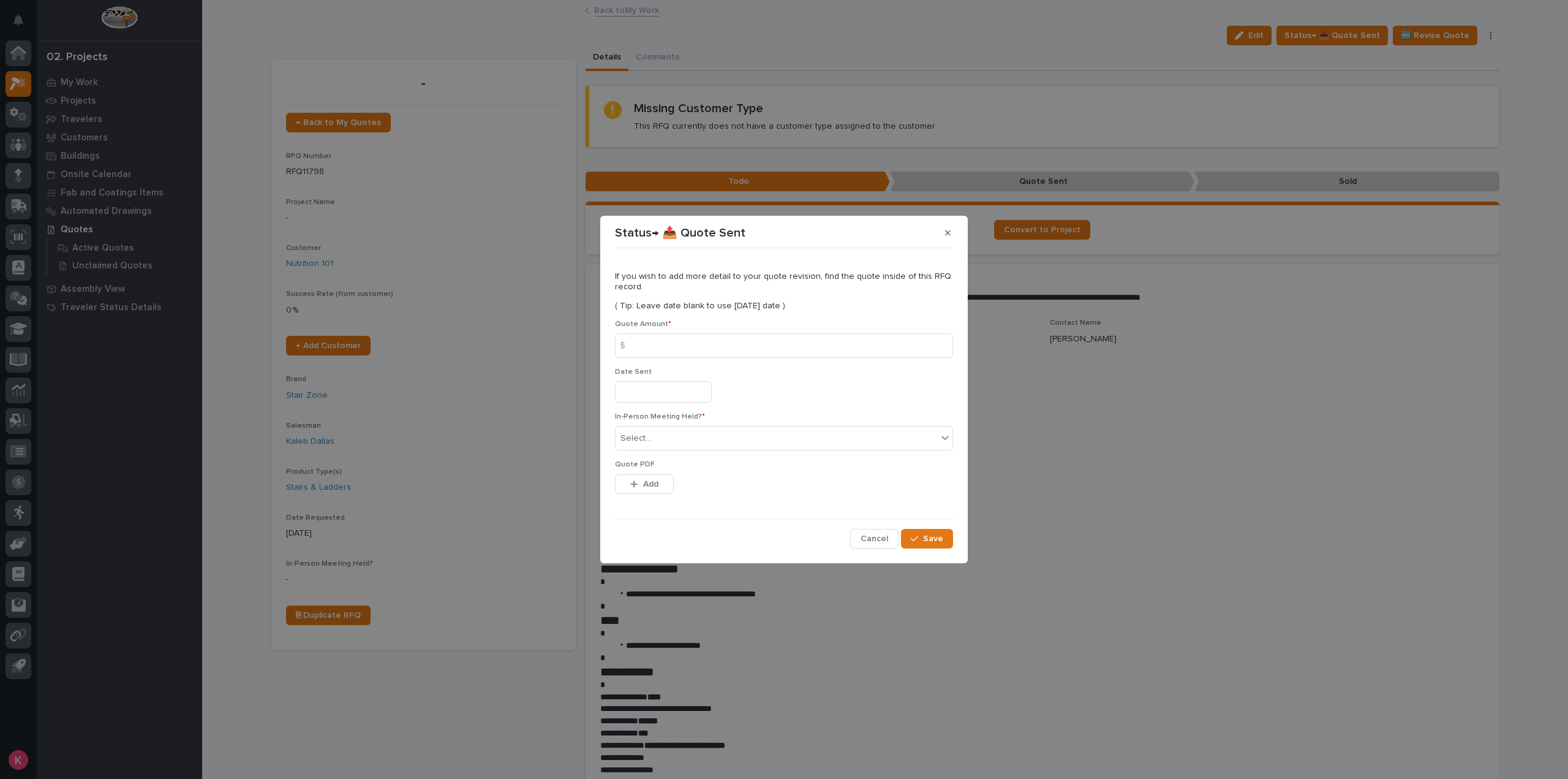
click at [715, 325] on p "Quote Amount *" at bounding box center [784, 324] width 338 height 9
click at [709, 342] on input at bounding box center [784, 345] width 338 height 24
type input "4625"
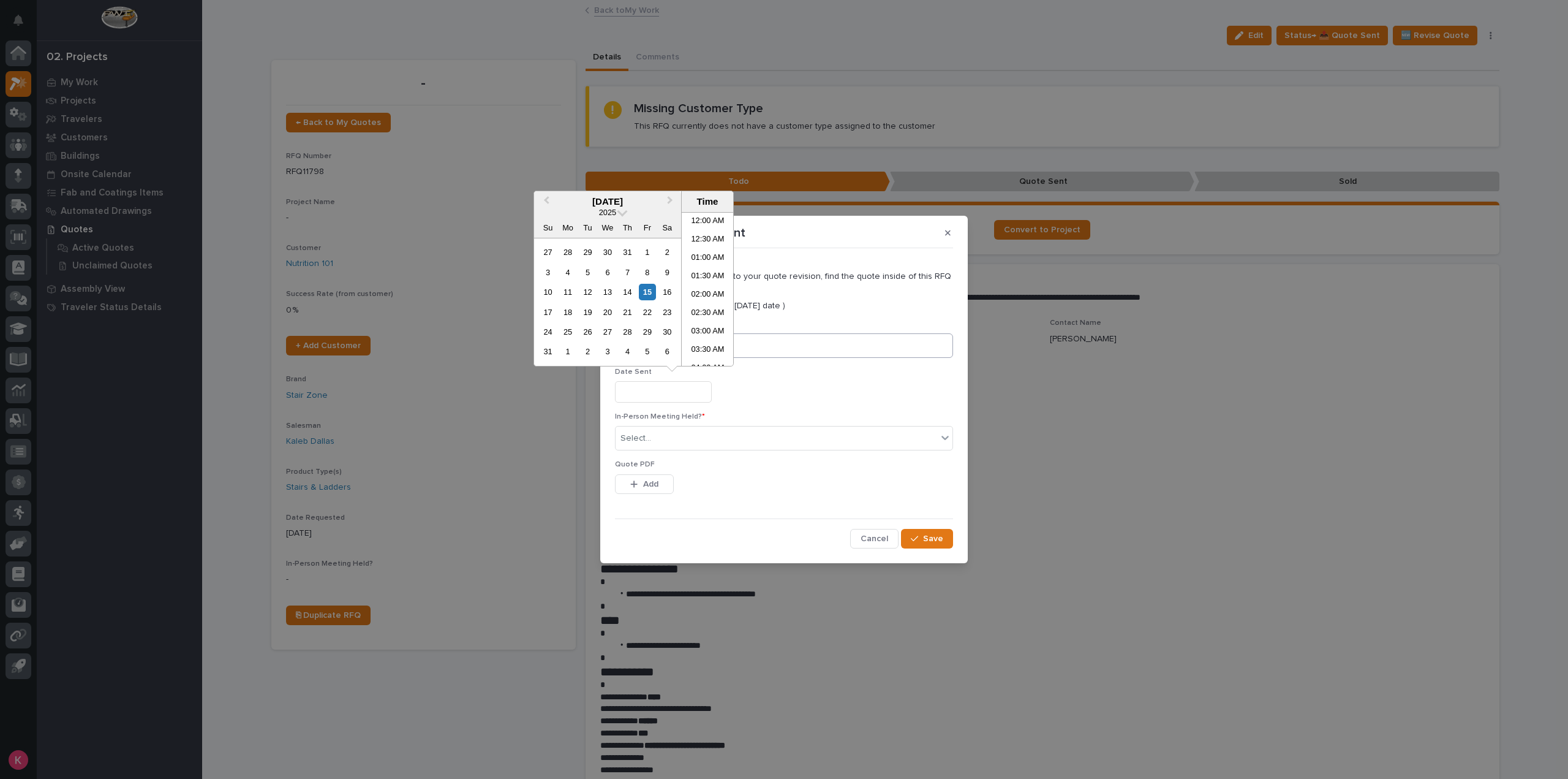
scroll to position [484, 0]
click at [708, 442] on div "Select..." at bounding box center [776, 438] width 322 height 20
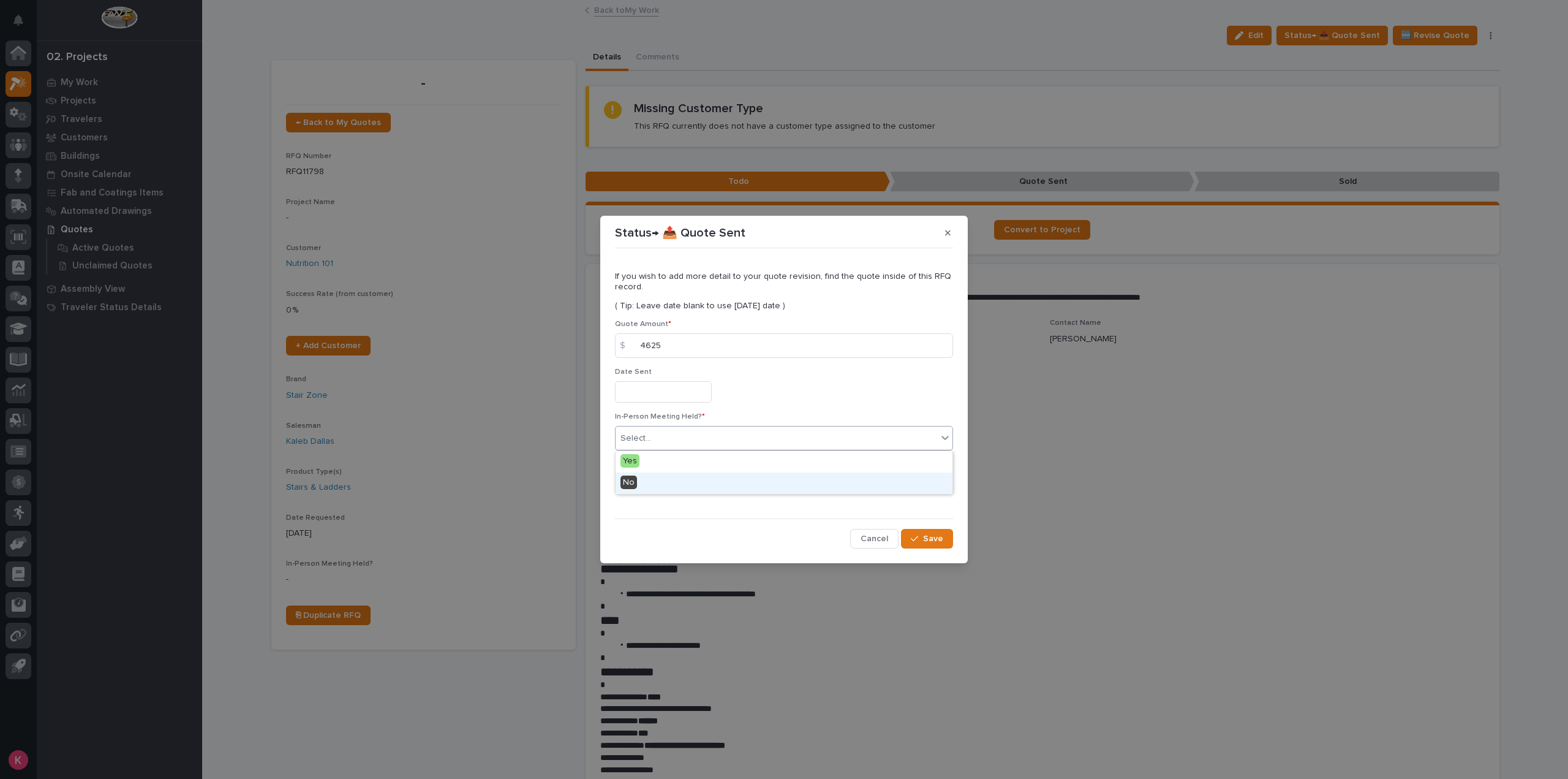
drag, startPoint x: 690, startPoint y: 470, endPoint x: 680, endPoint y: 478, distance: 12.8
click at [680, 478] on div "No" at bounding box center [784, 483] width 337 height 21
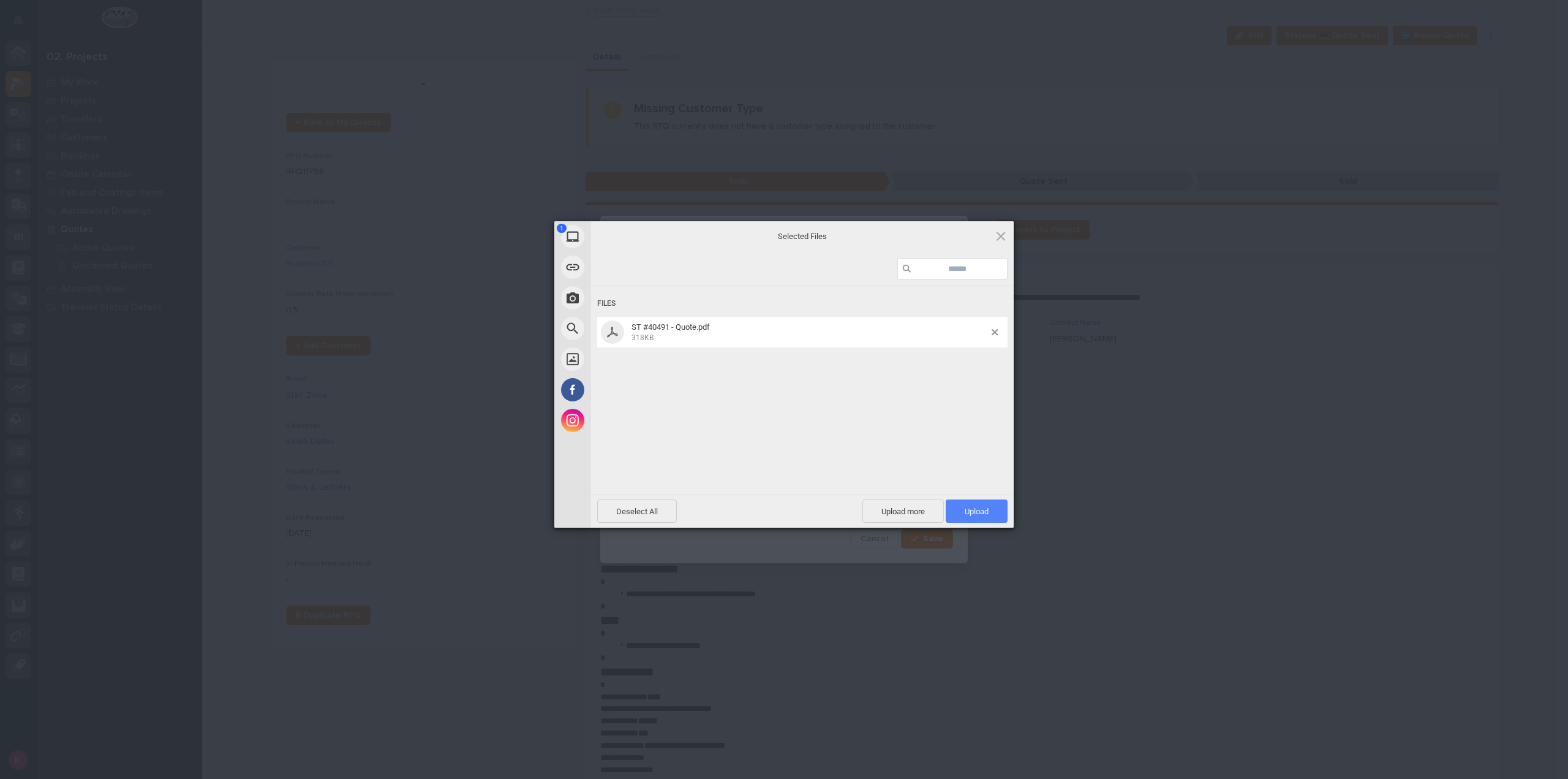
drag, startPoint x: 957, startPoint y: 515, endPoint x: 973, endPoint y: 513, distance: 16.1
click at [960, 514] on span "Upload 1" at bounding box center [977, 511] width 62 height 23
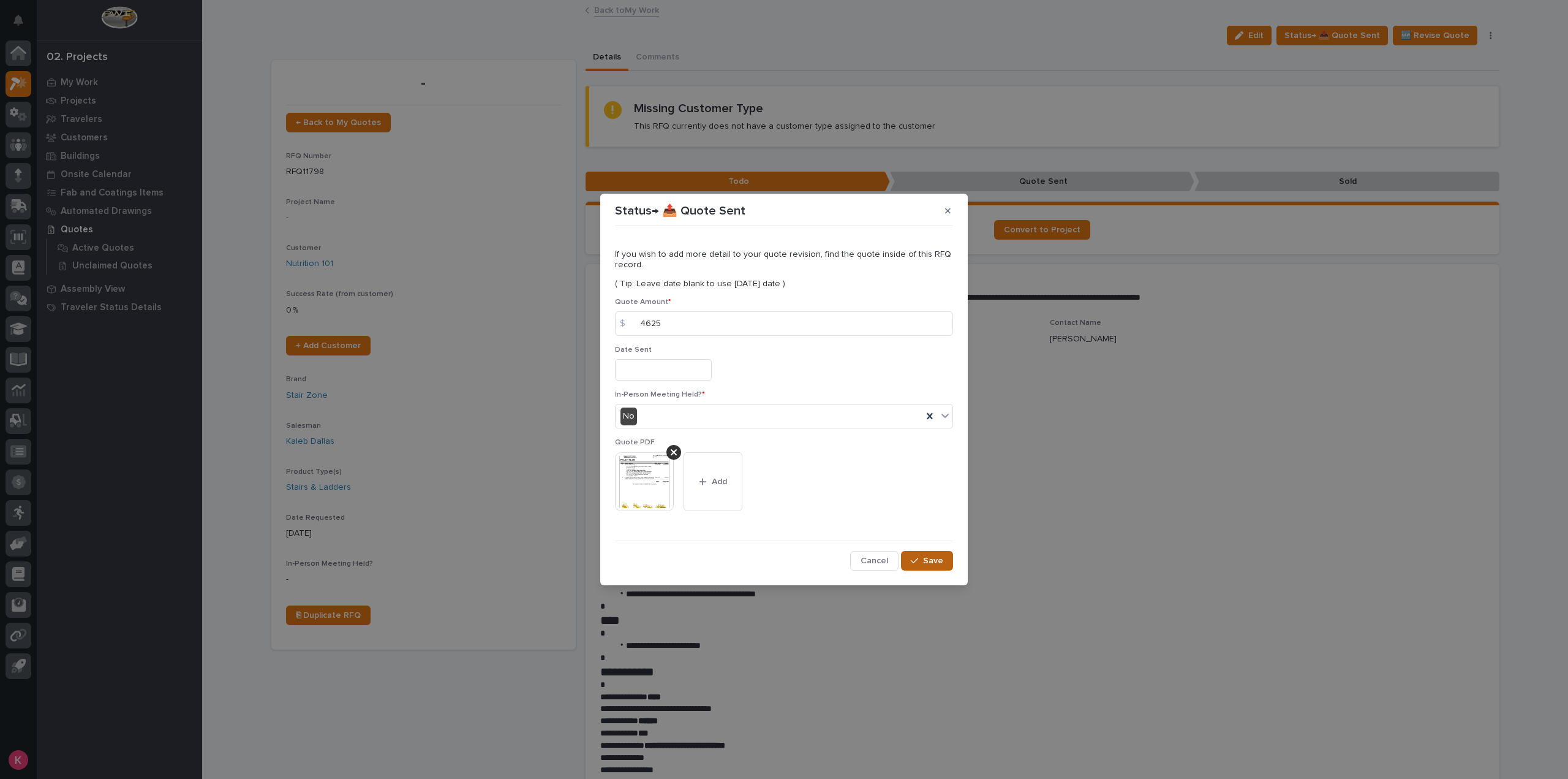
click at [949, 570] on button "Save" at bounding box center [927, 561] width 52 height 20
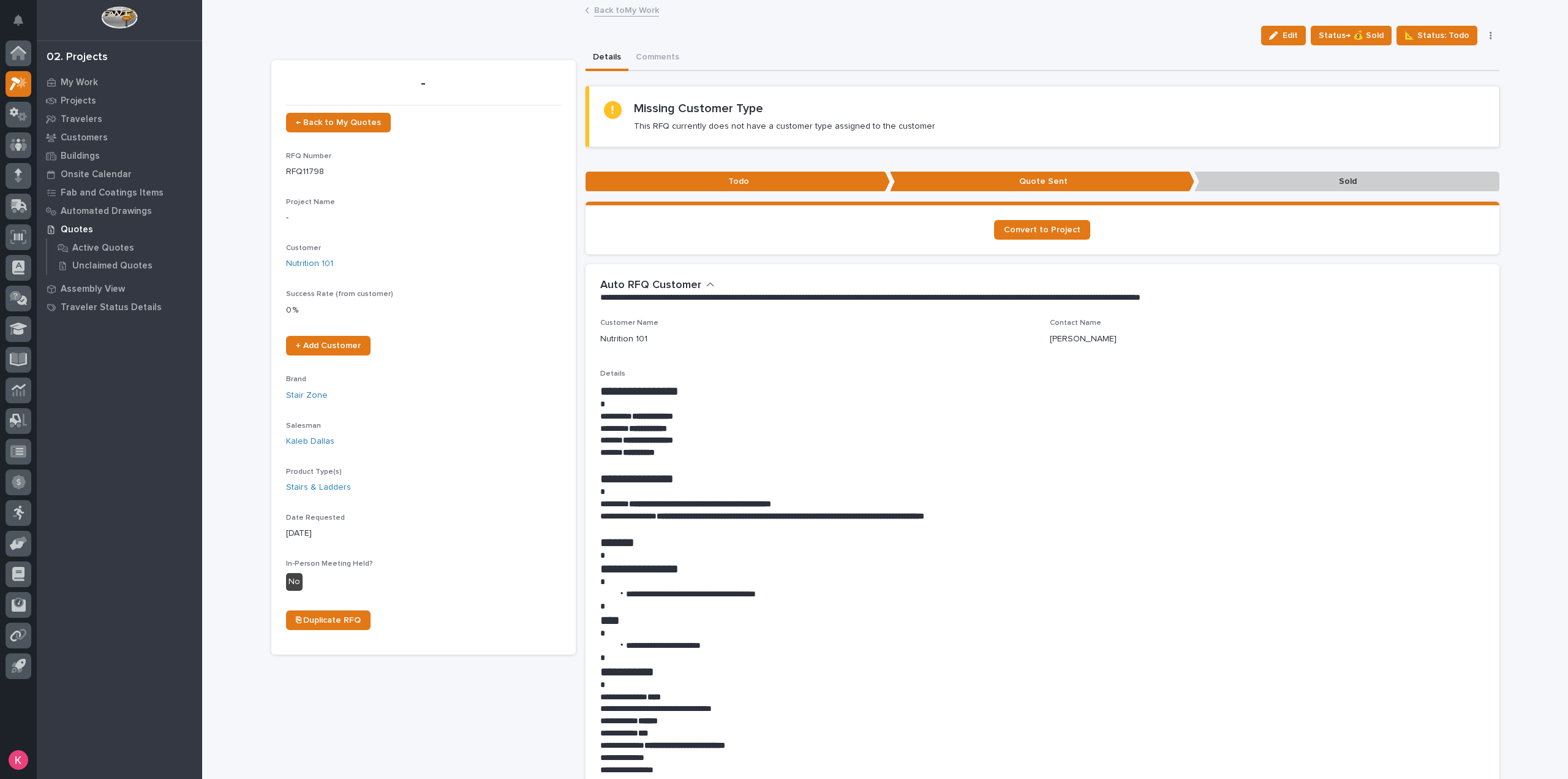
click at [631, 10] on link "Back to My Work" at bounding box center [627, 9] width 65 height 14
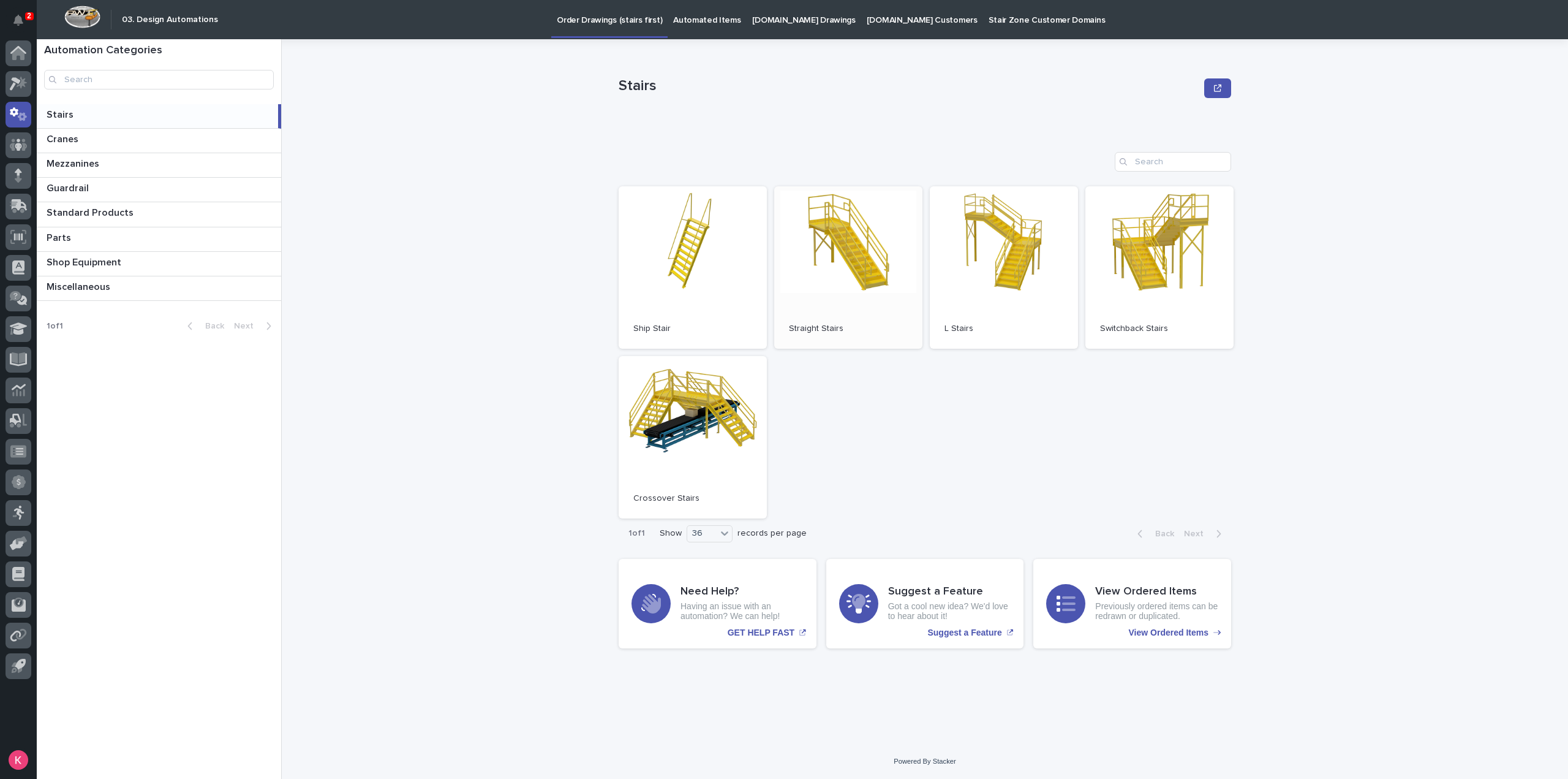
click at [826, 264] on link "Open" at bounding box center [848, 268] width 148 height 163
